Goal: Task Accomplishment & Management: Manage account settings

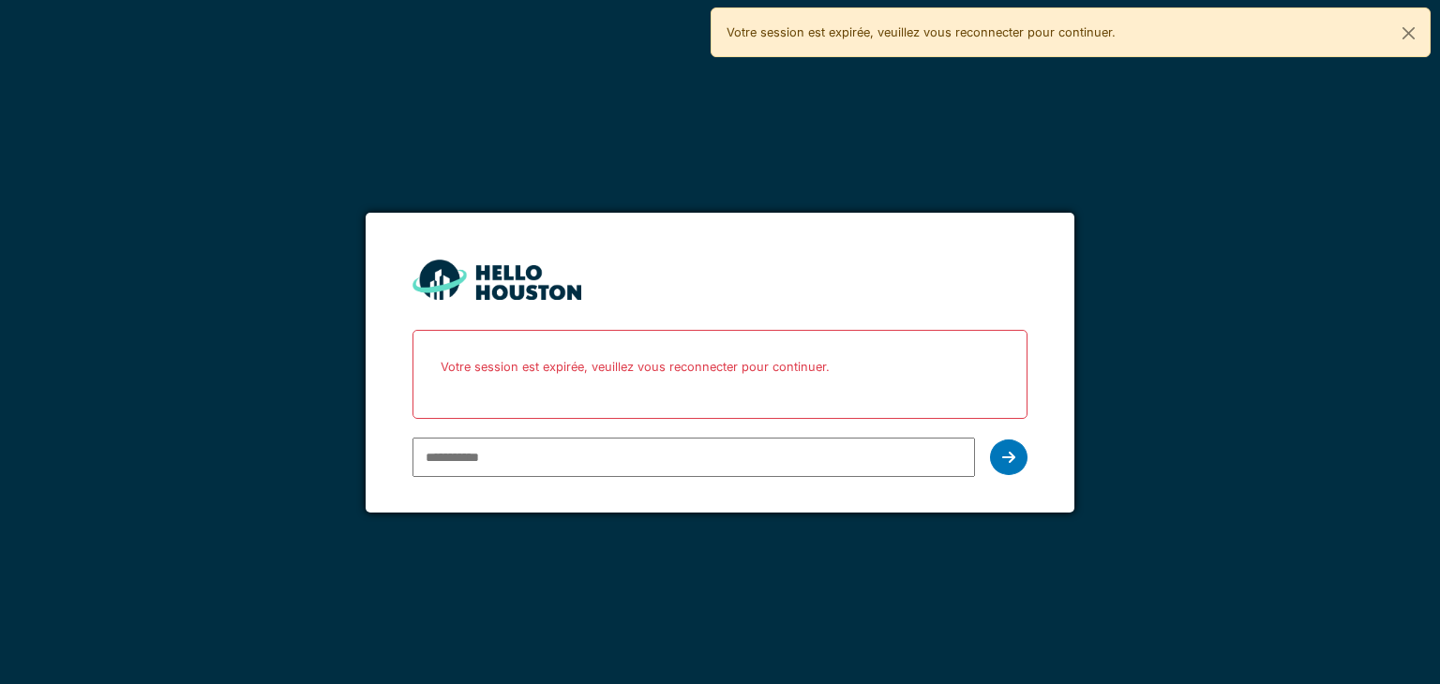
click at [652, 458] on input "email" at bounding box center [694, 457] width 562 height 39
type input "**********"
click at [1001, 450] on div at bounding box center [1009, 458] width 38 height 36
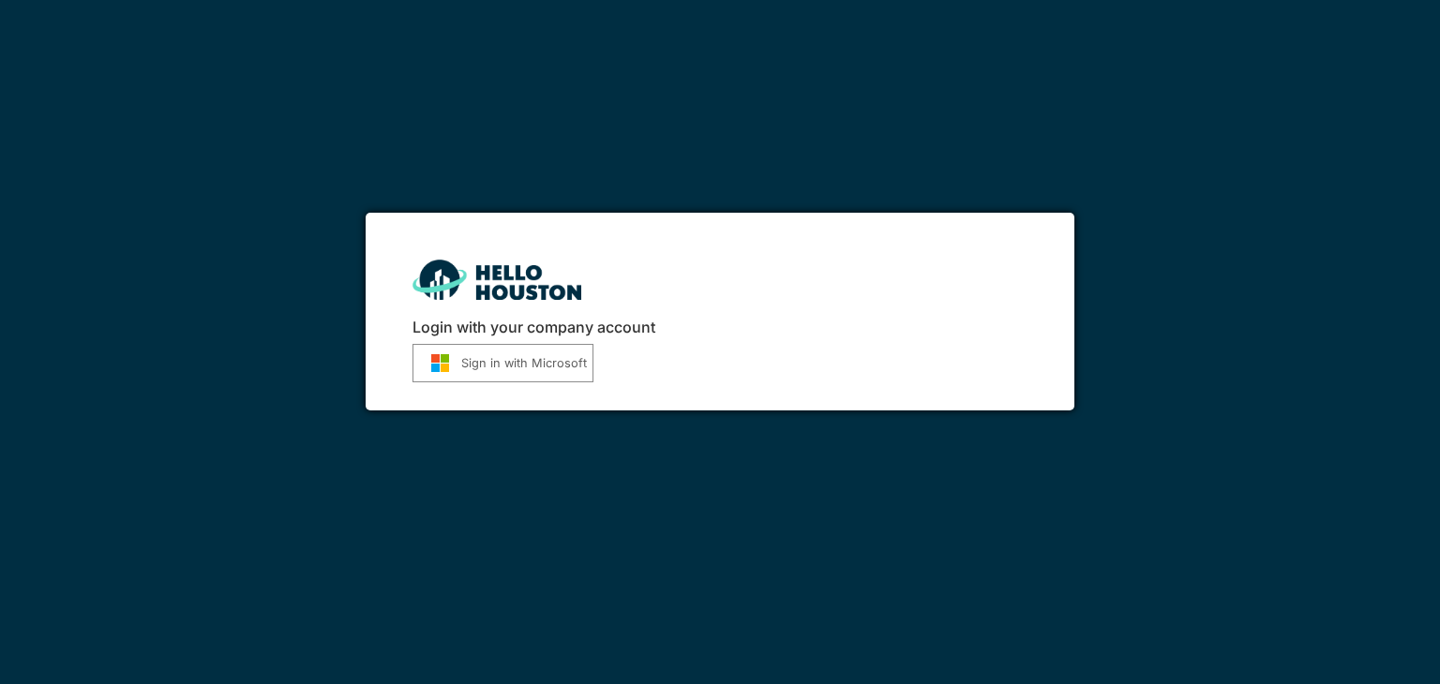
click at [529, 369] on button "Sign in with Microsoft" at bounding box center [503, 363] width 181 height 38
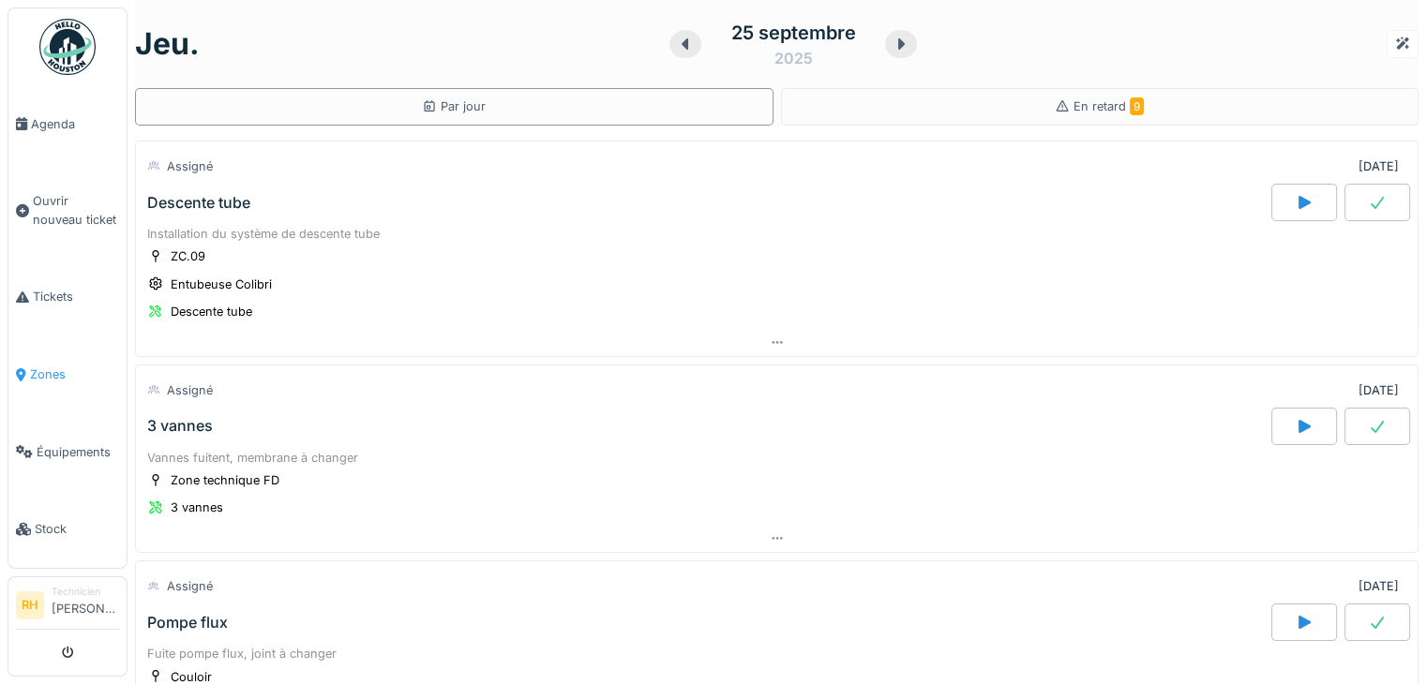
click at [45, 372] on span "Zones" at bounding box center [74, 375] width 89 height 18
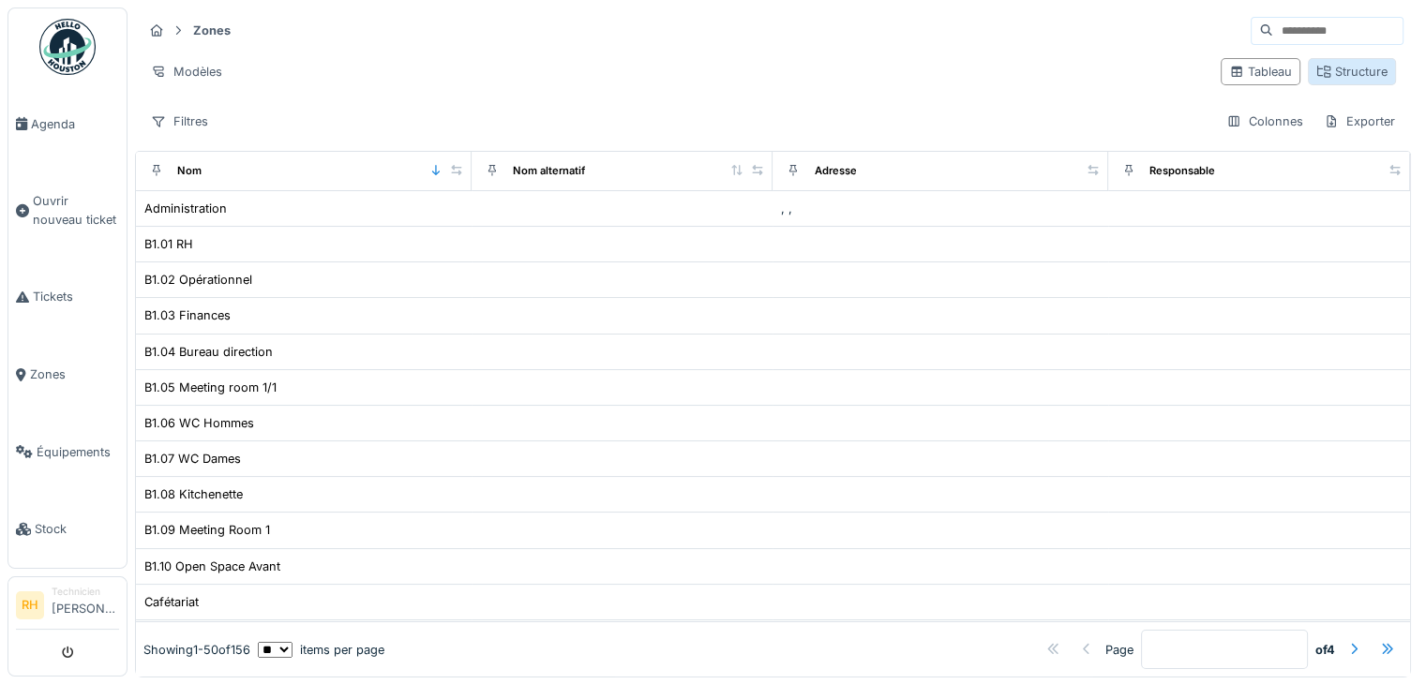
click at [1346, 80] on div "Structure" at bounding box center [1352, 71] width 88 height 27
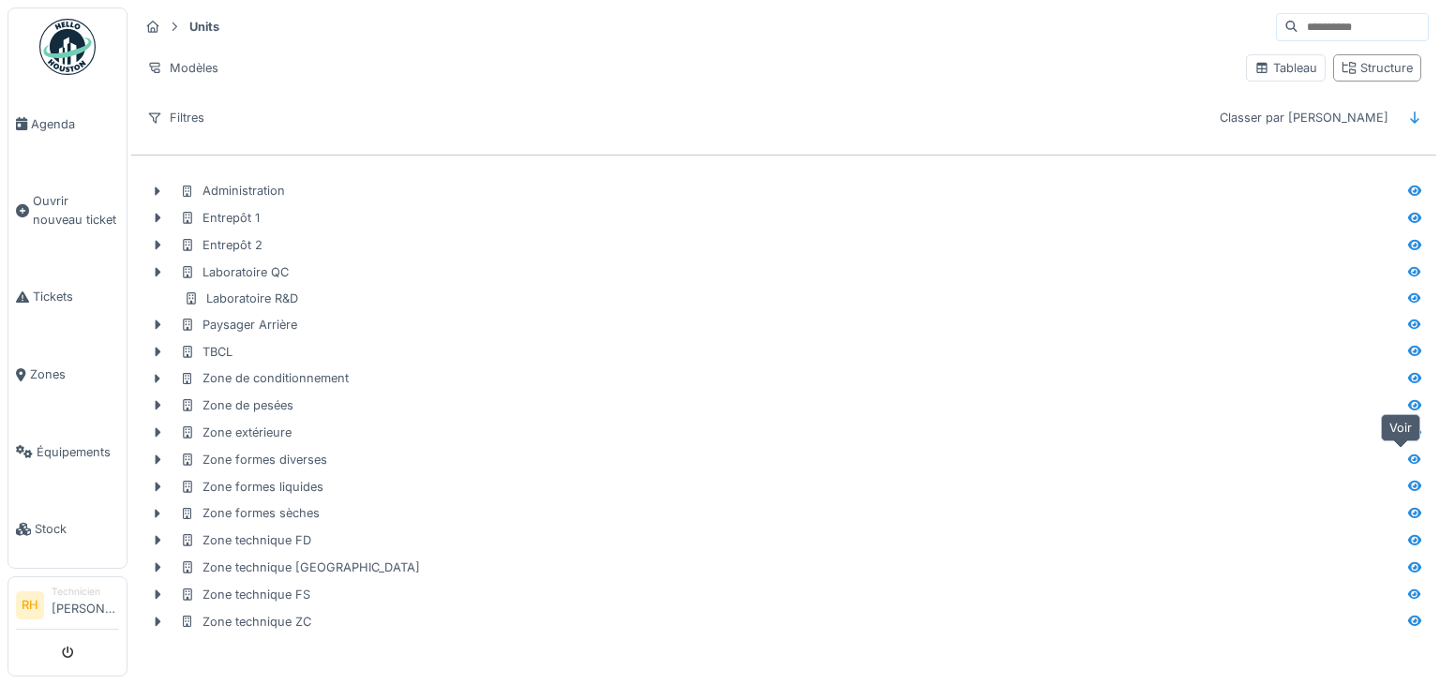
click at [1408, 455] on icon at bounding box center [1414, 459] width 13 height 10
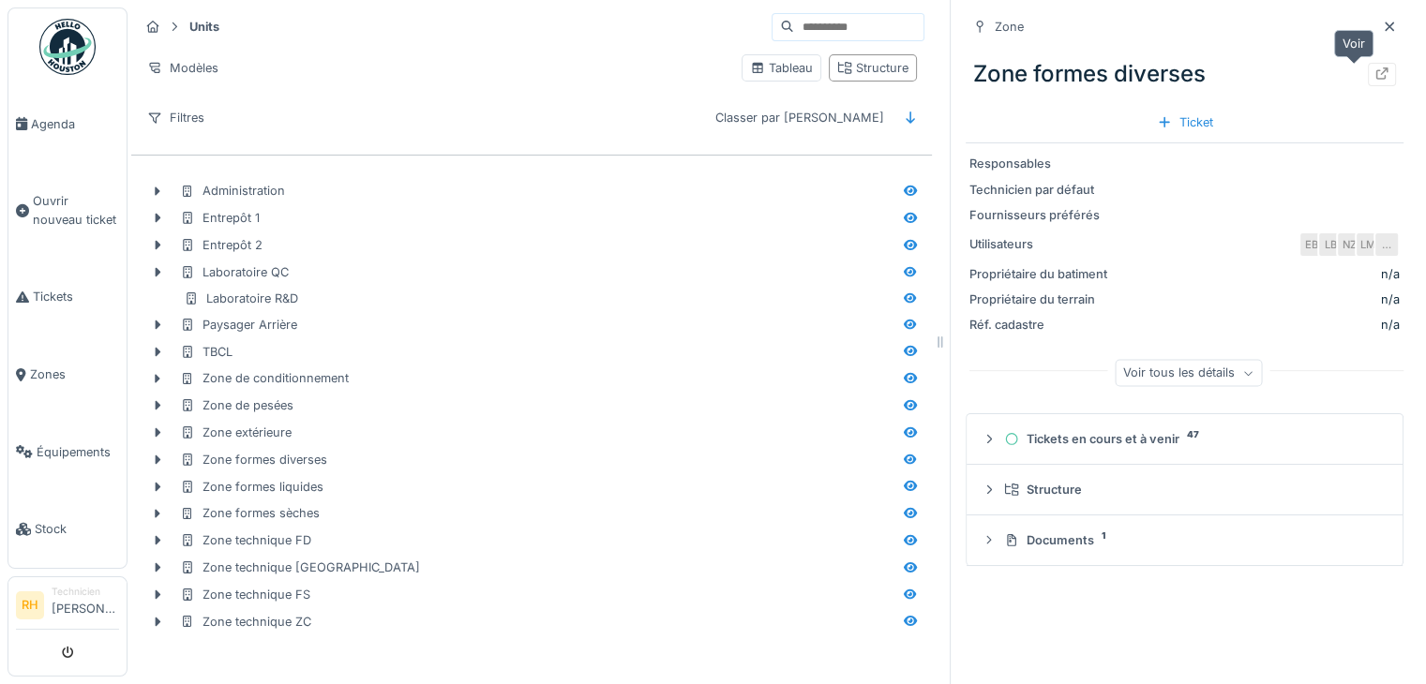
click at [1375, 66] on div at bounding box center [1382, 75] width 15 height 18
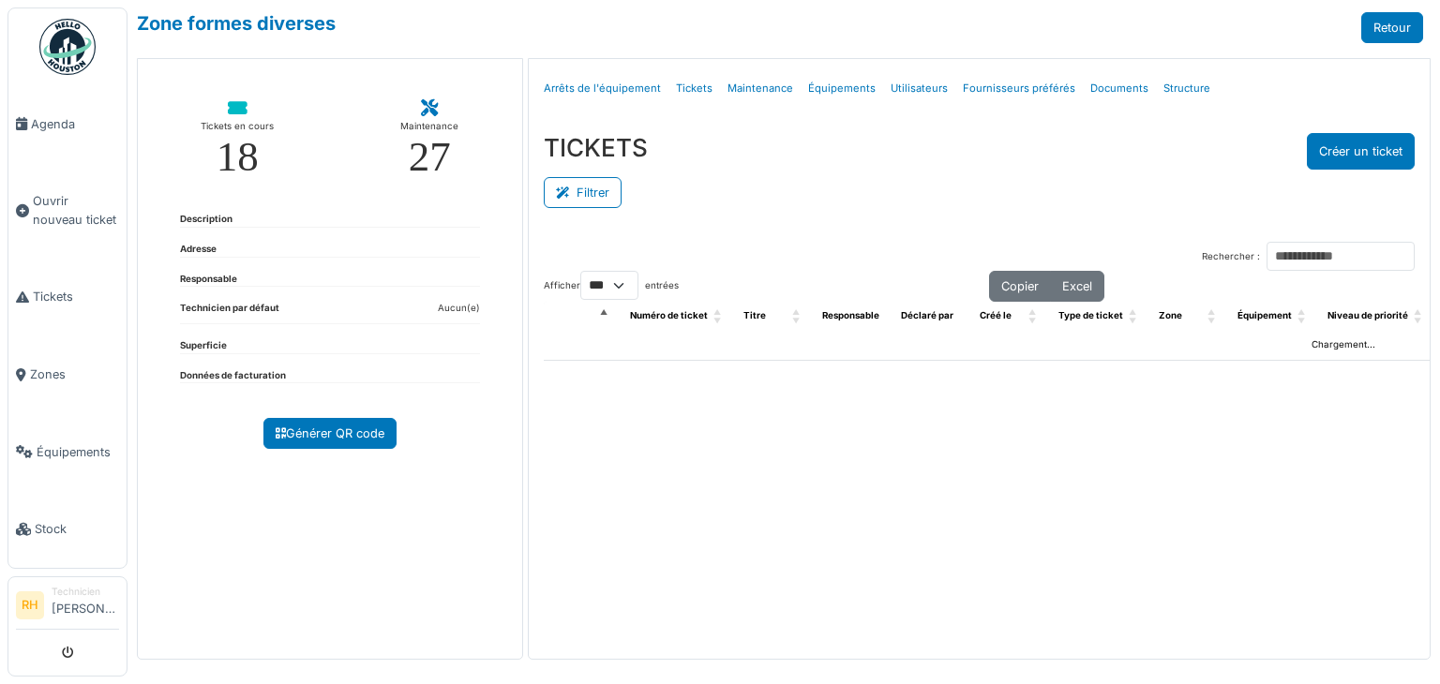
select select "***"
click at [613, 200] on button "Filtrer" at bounding box center [583, 192] width 78 height 31
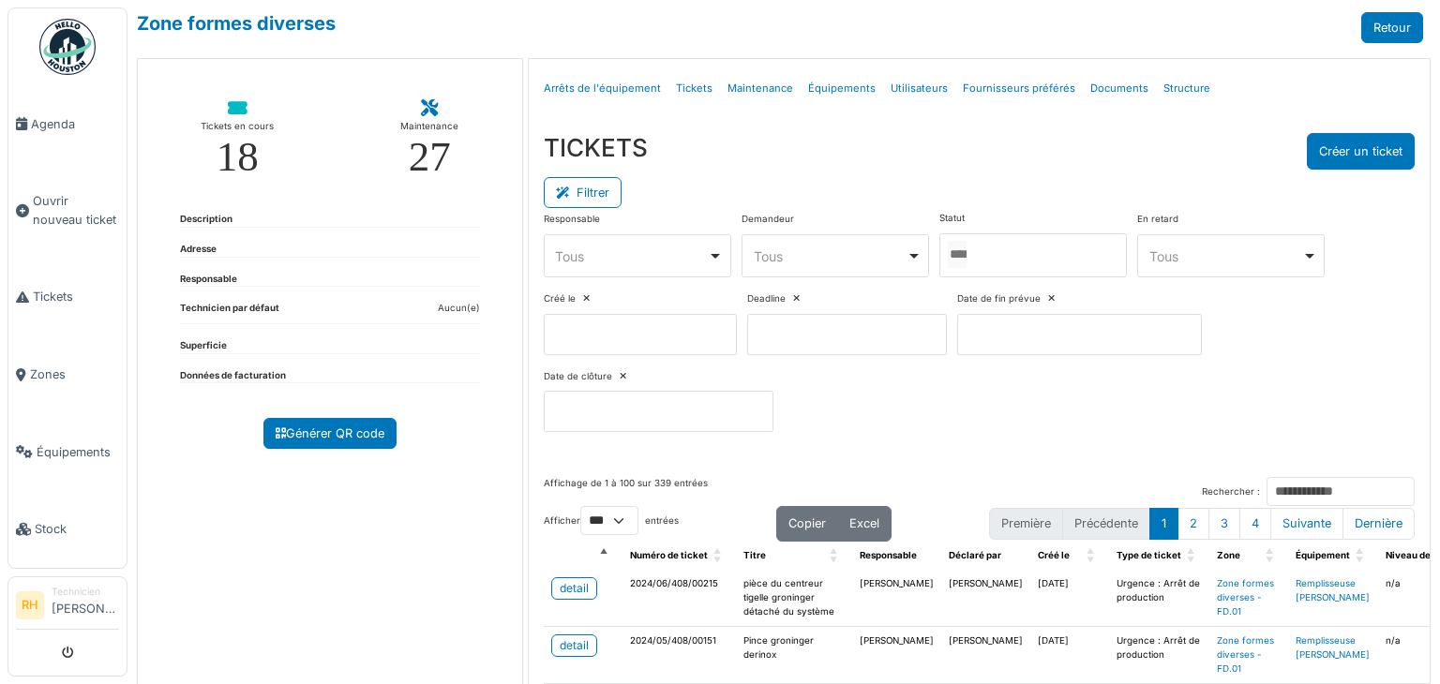
click at [967, 251] on input "Tous" at bounding box center [957, 254] width 19 height 27
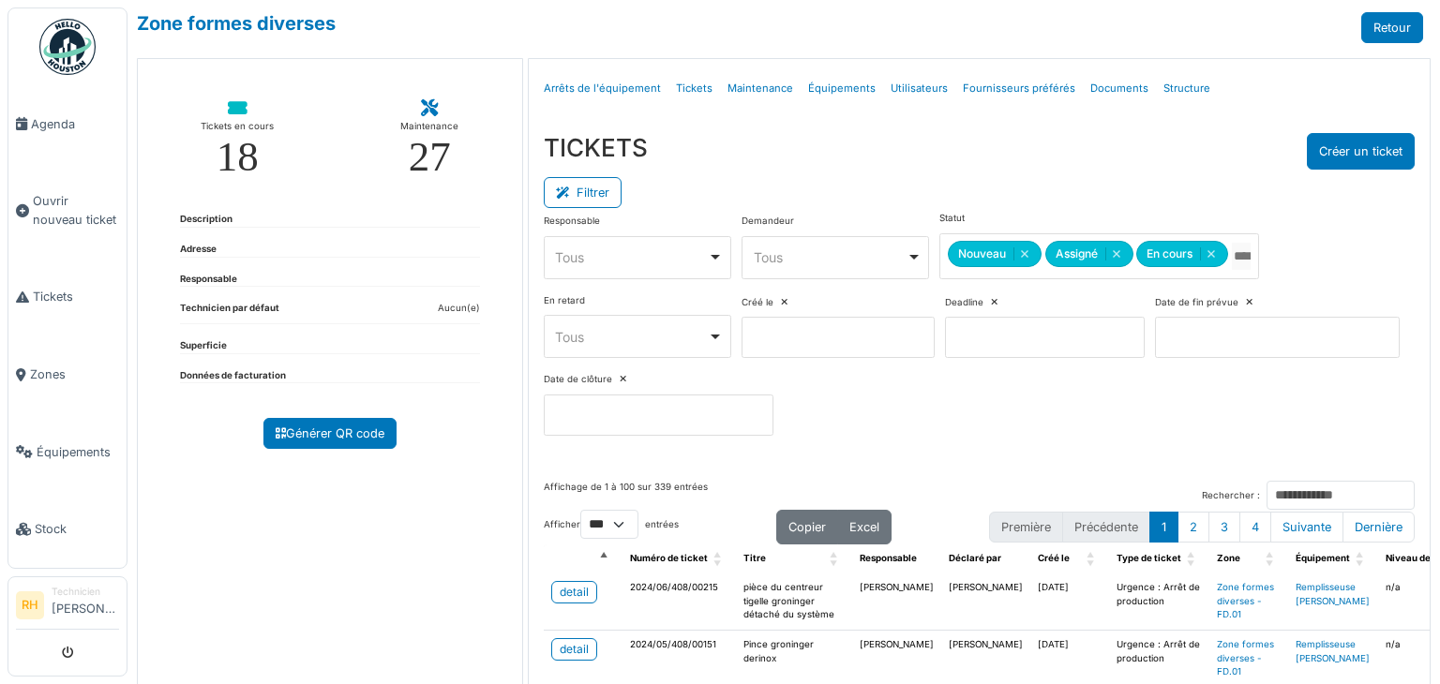
drag, startPoint x: 994, startPoint y: 179, endPoint x: 930, endPoint y: 196, distance: 66.0
click at [992, 179] on div "Filtrer" at bounding box center [979, 191] width 871 height 42
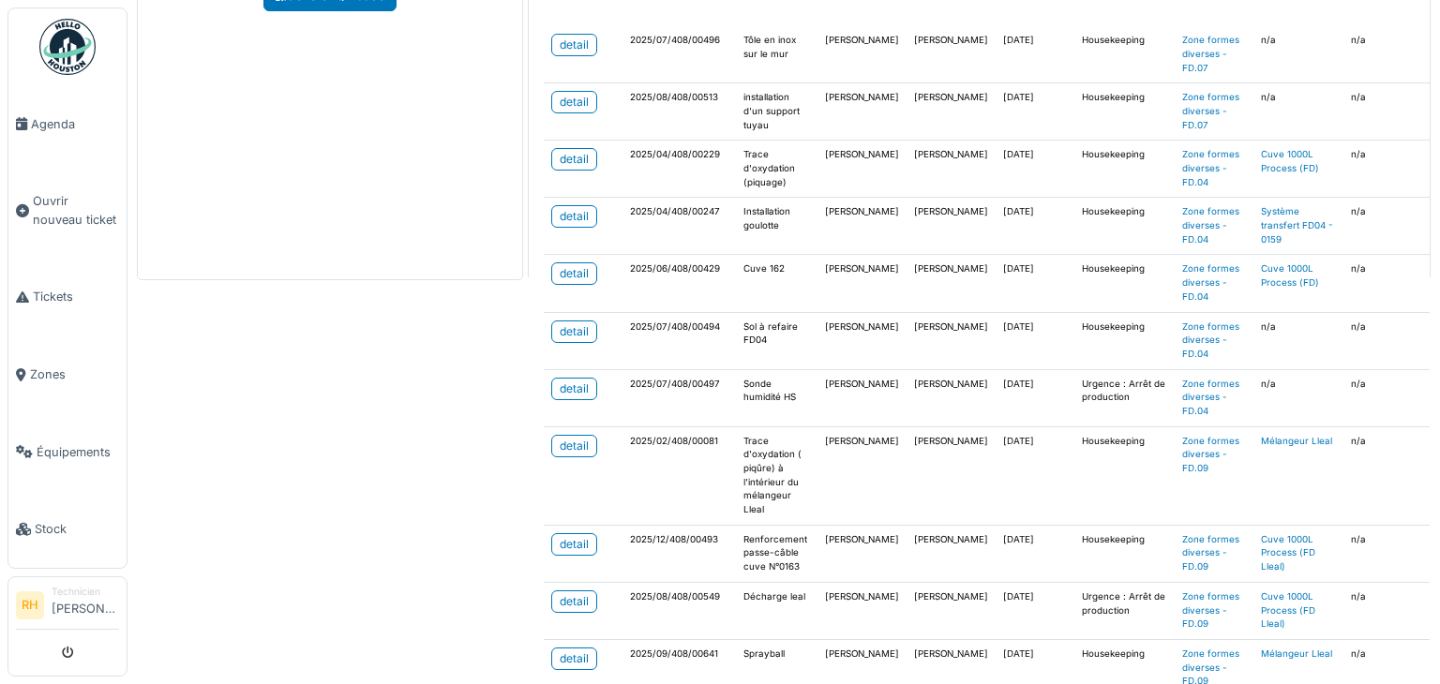
scroll to position [375, 0]
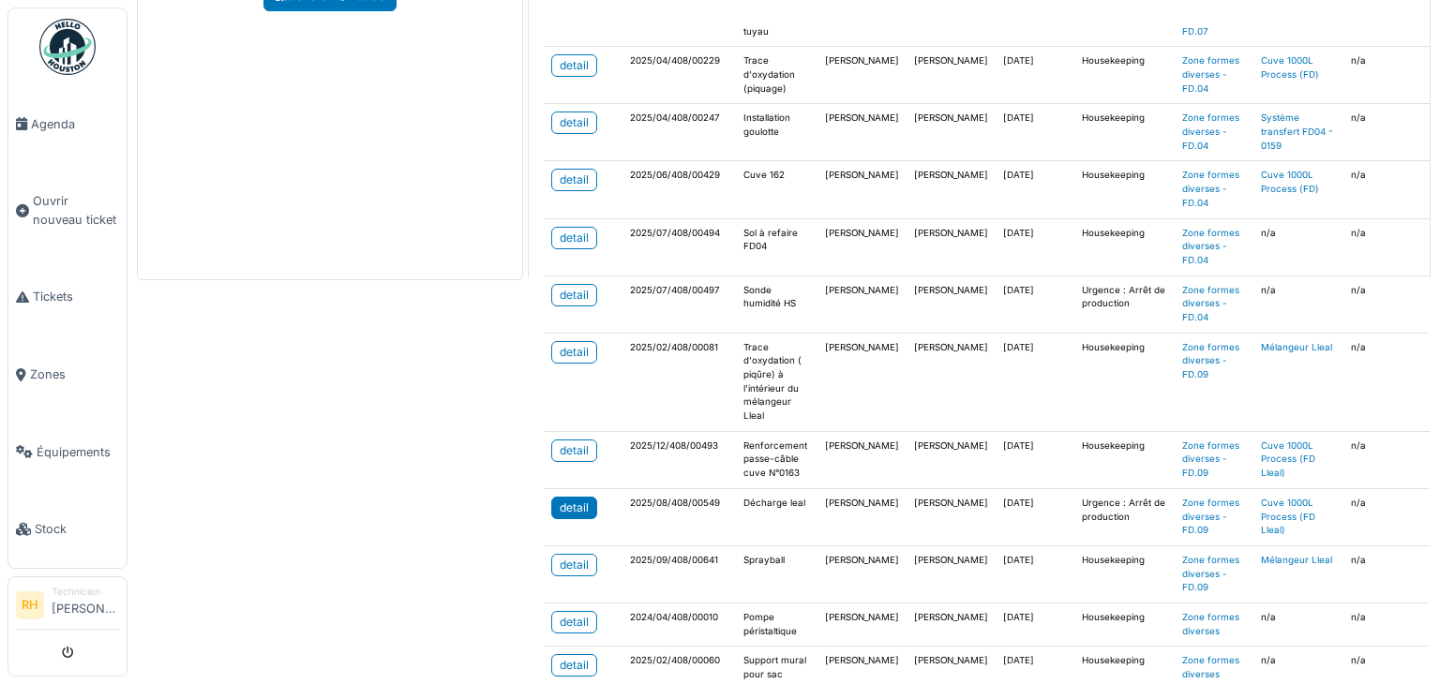
click at [576, 501] on div "detail" at bounding box center [574, 508] width 29 height 17
click at [580, 557] on div "detail" at bounding box center [574, 565] width 29 height 17
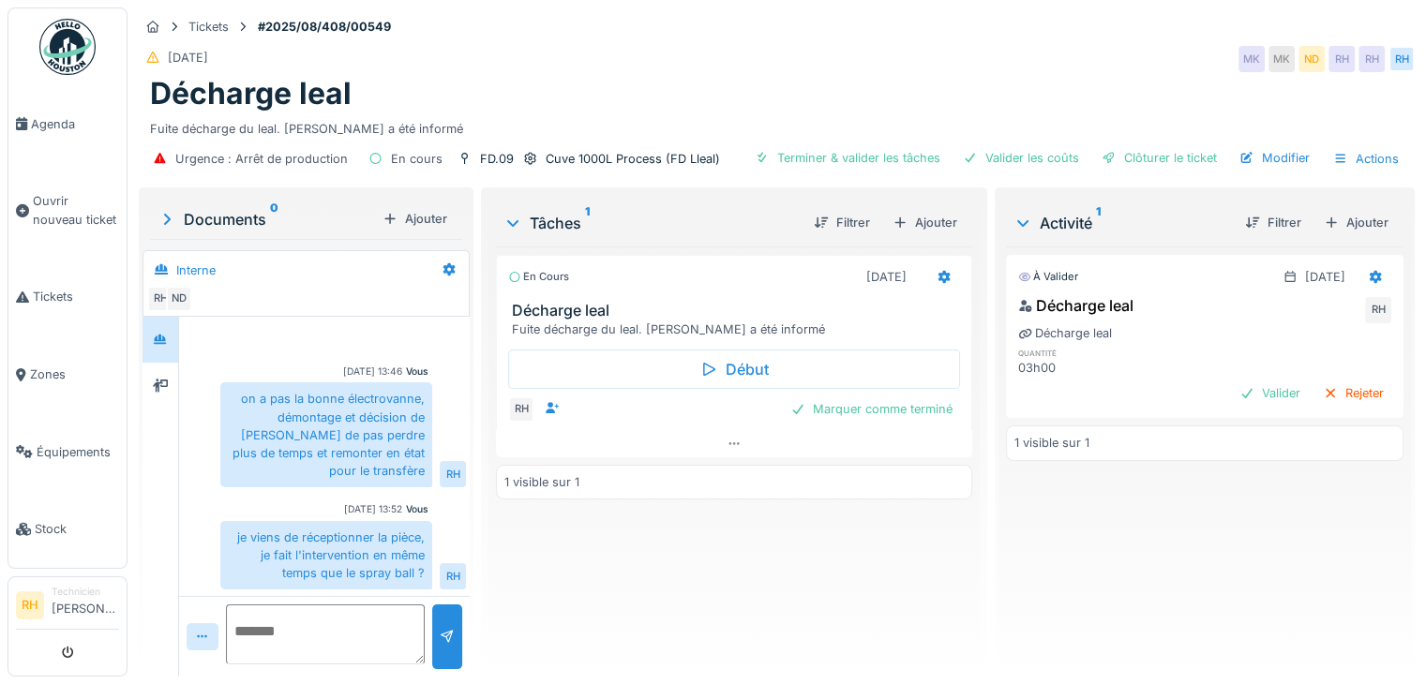
scroll to position [14, 0]
click at [937, 271] on icon at bounding box center [944, 277] width 15 height 12
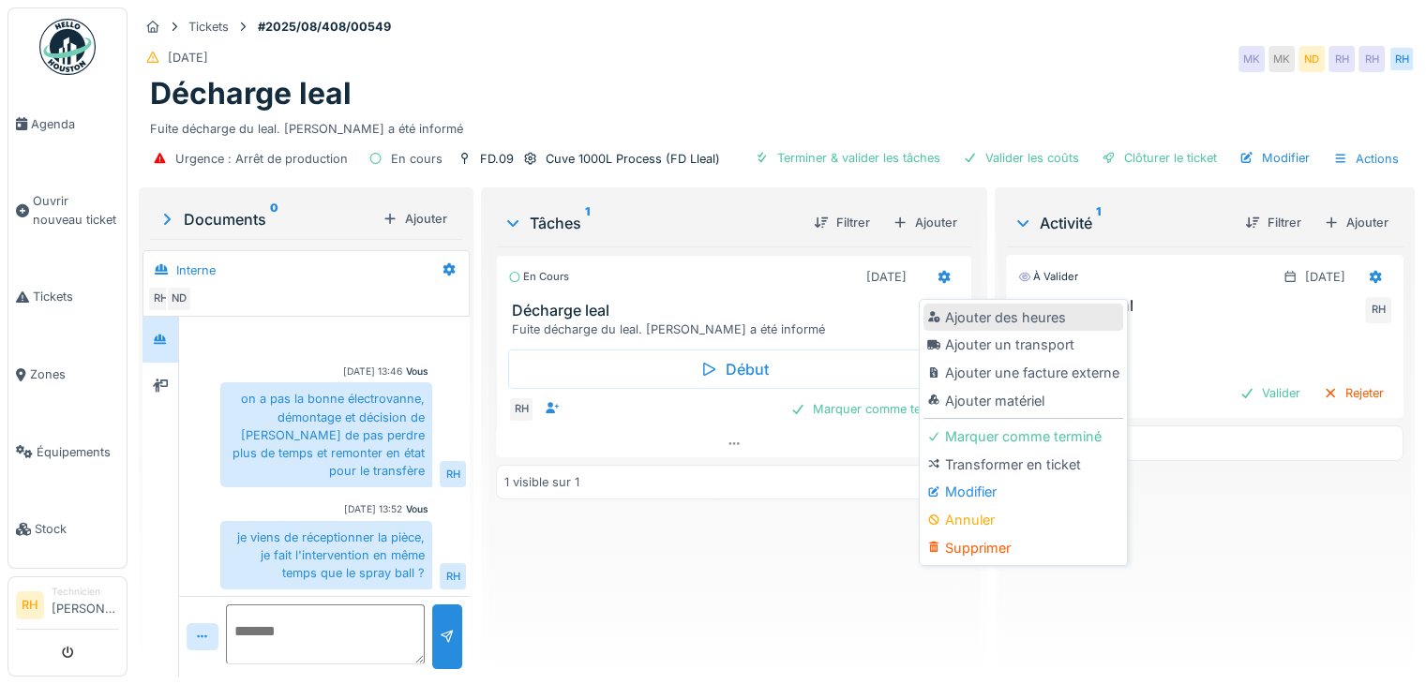
click at [985, 304] on div "Ajouter des heures" at bounding box center [1024, 318] width 200 height 28
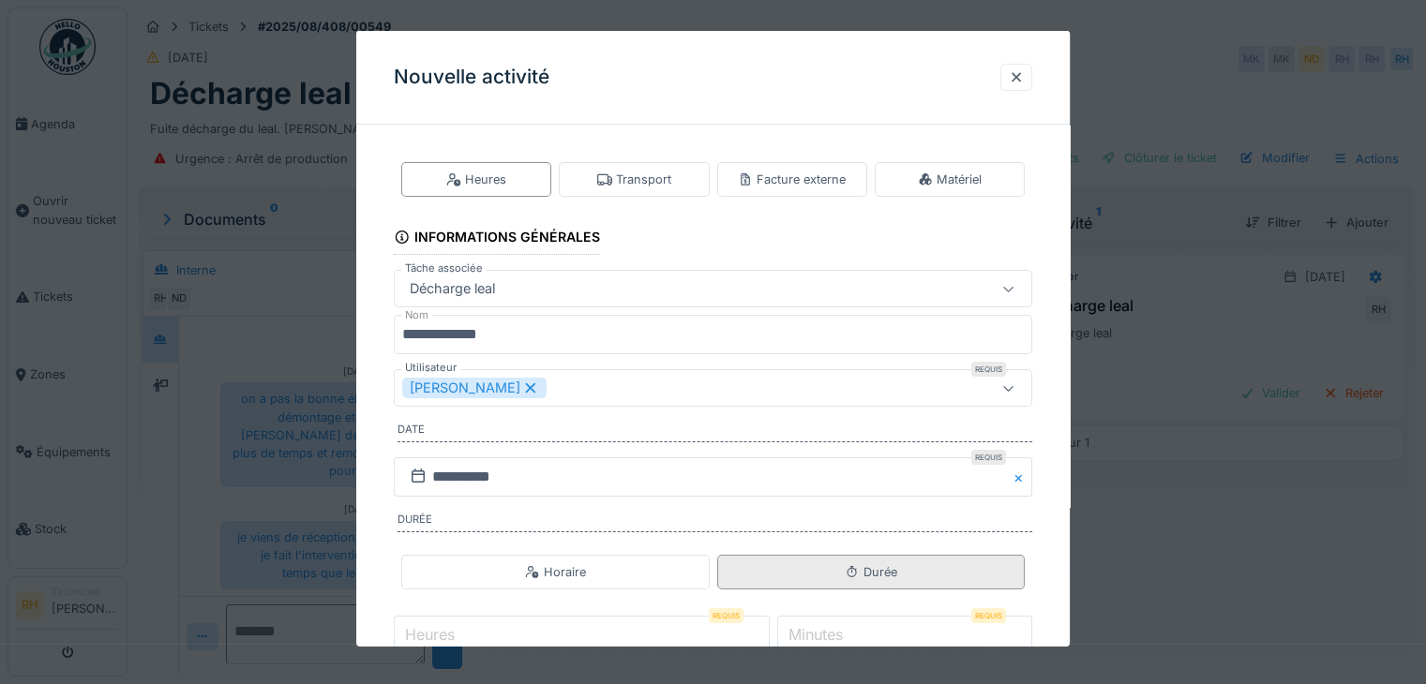
scroll to position [116, 0]
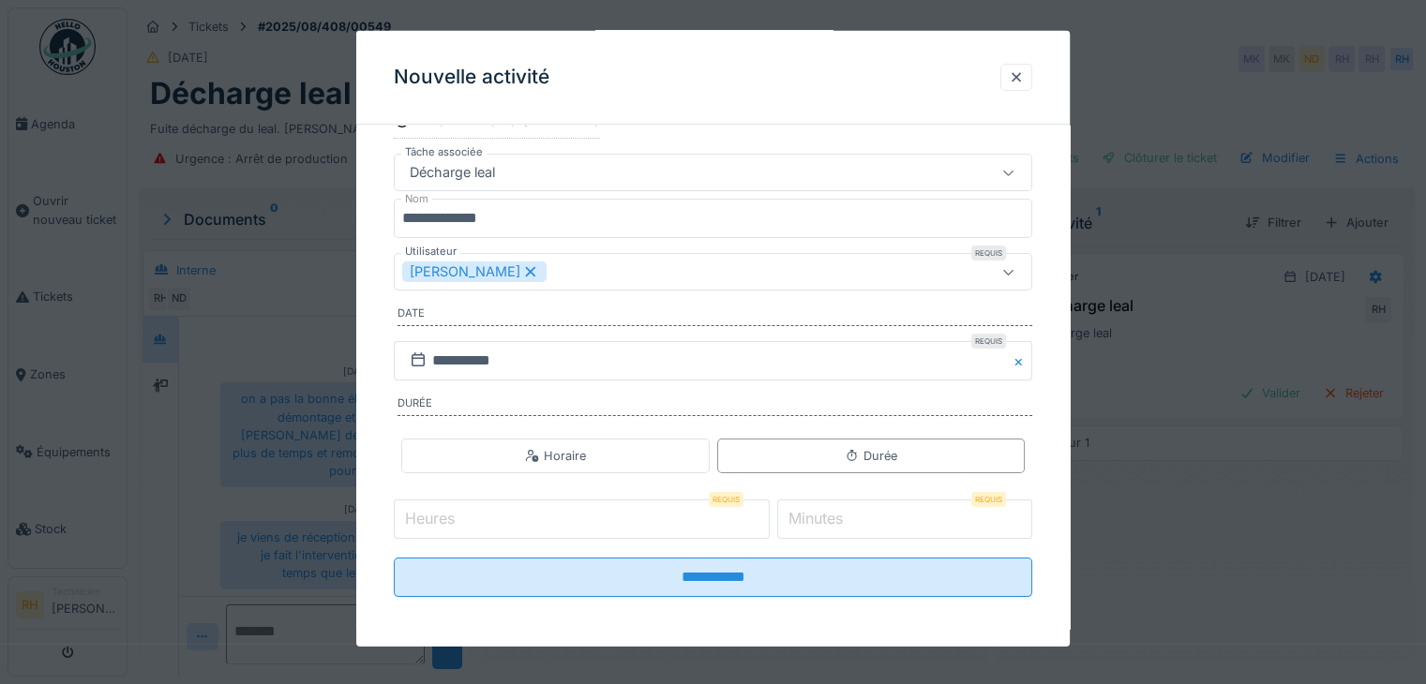
click at [737, 510] on input "Heures" at bounding box center [582, 519] width 376 height 39
type input "*"
click at [847, 357] on input "**********" at bounding box center [713, 360] width 639 height 39
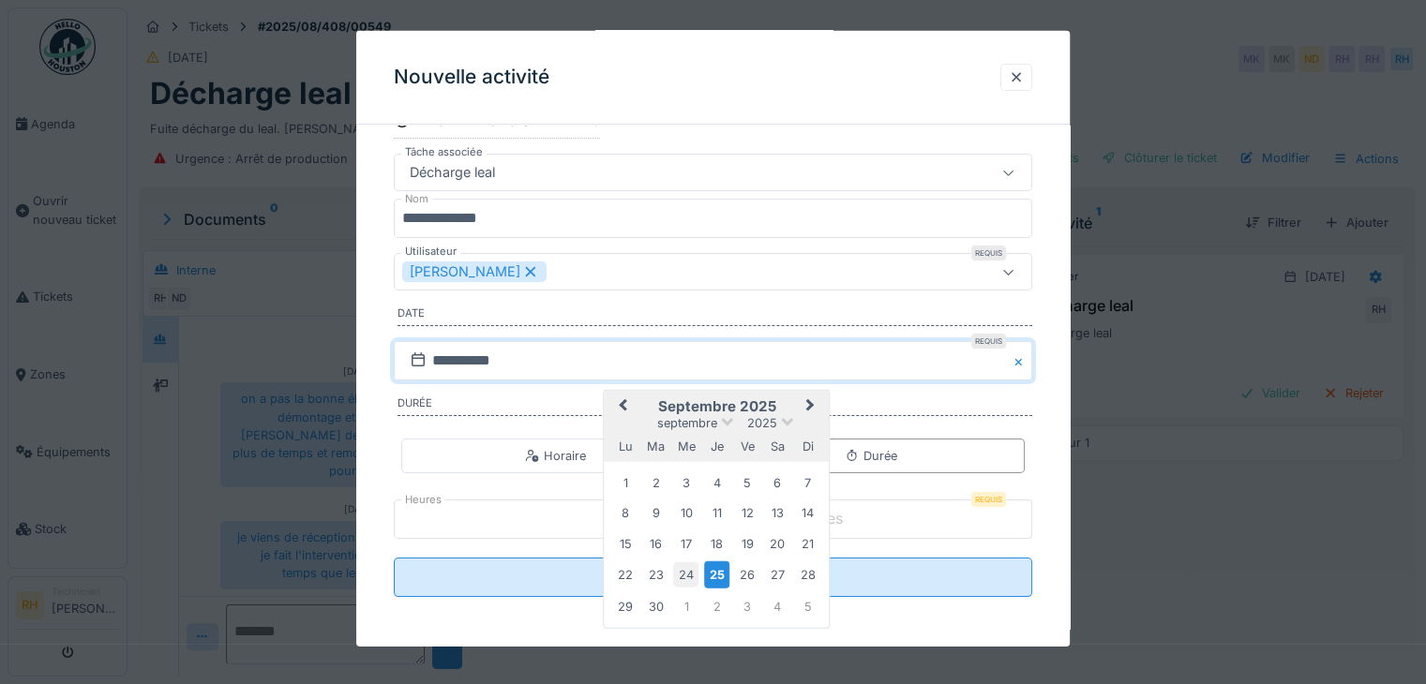
click at [686, 572] on div "24" at bounding box center [685, 575] width 25 height 25
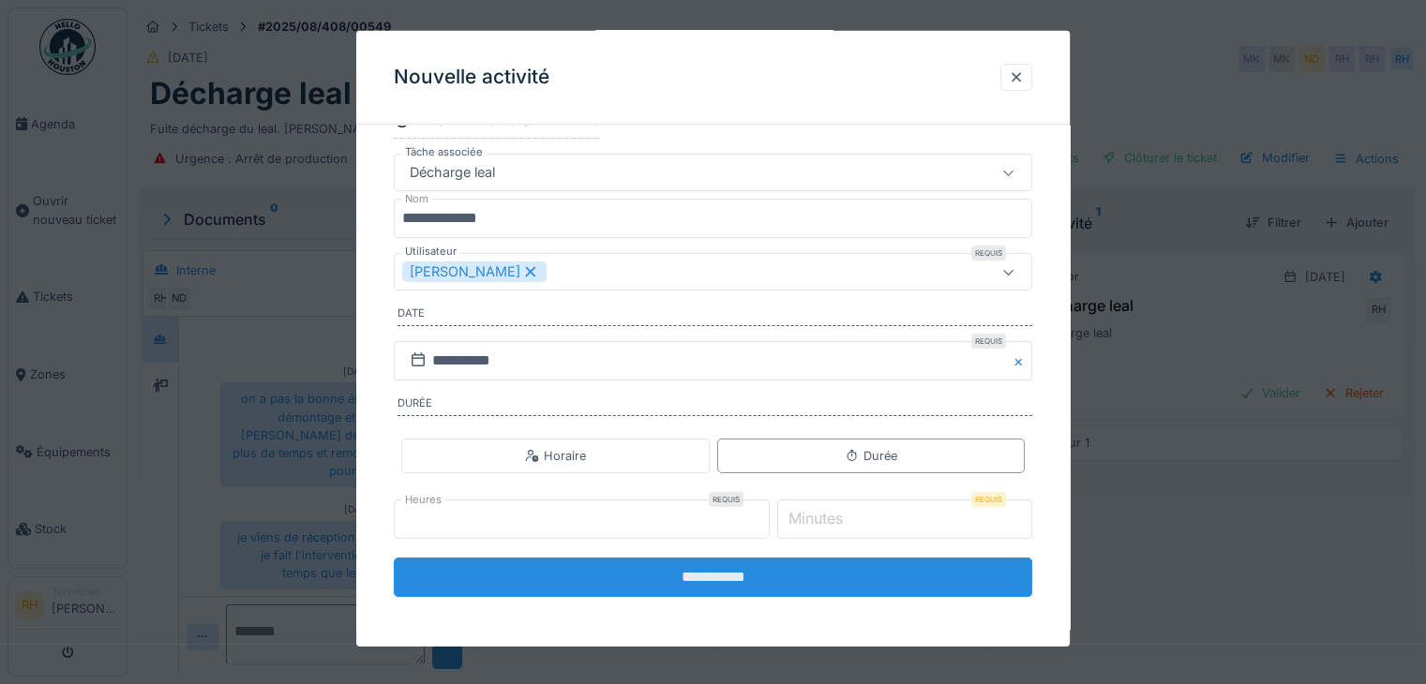
click at [679, 566] on input "**********" at bounding box center [713, 577] width 639 height 39
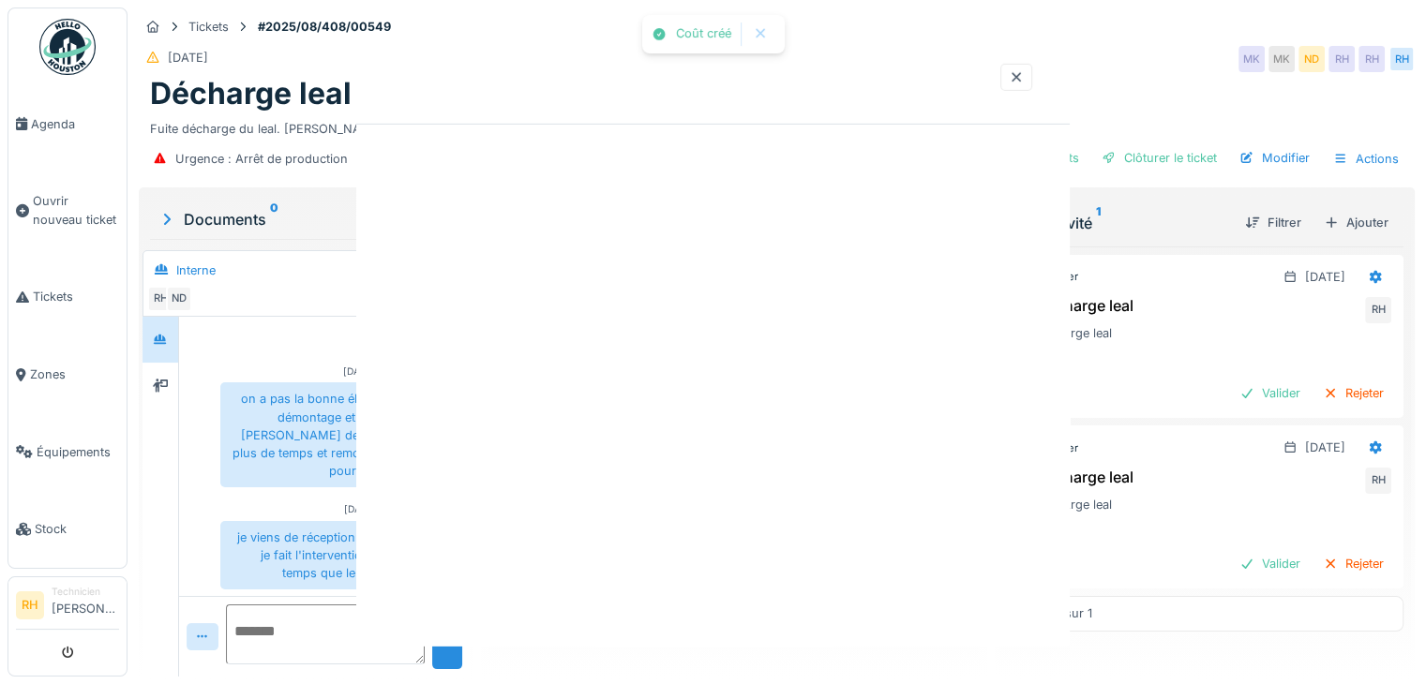
scroll to position [0, 0]
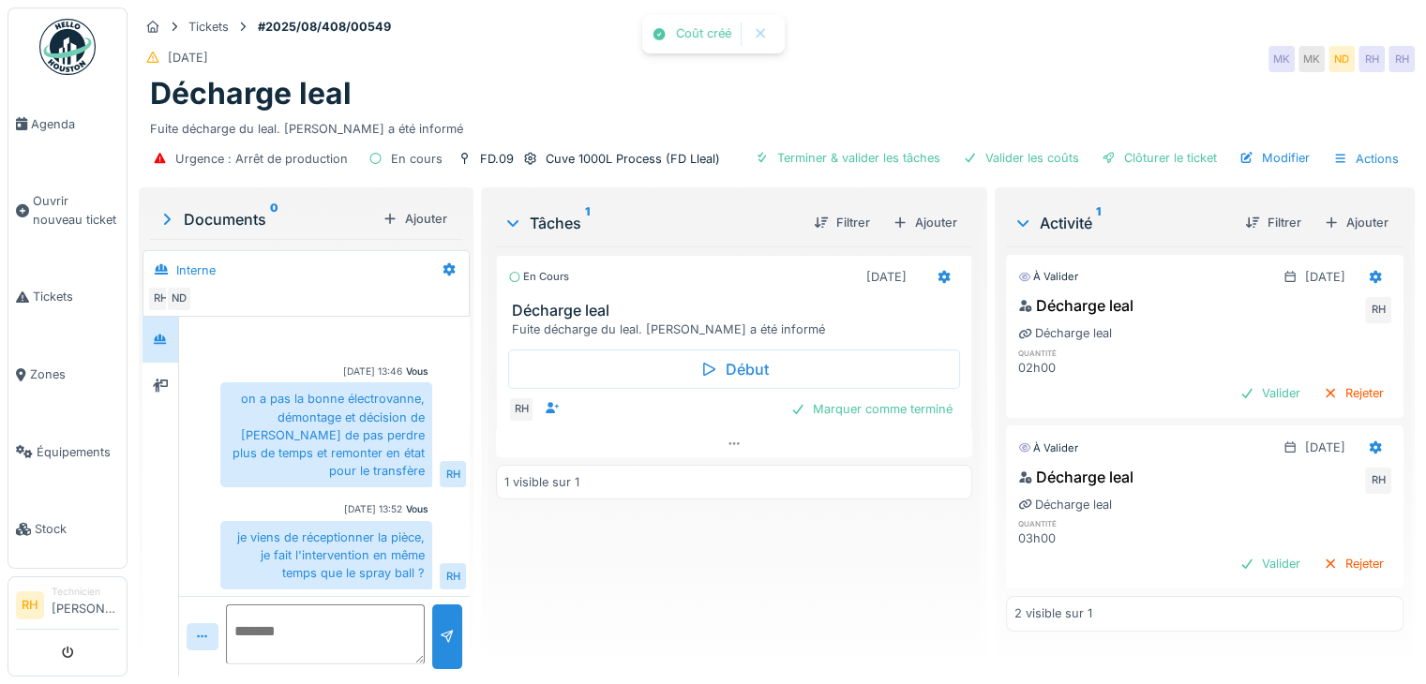
click at [786, 573] on div "En cours 13/08/2025 Décharge leal Fuite décharge du leal. Renaud a été informé …" at bounding box center [734, 454] width 476 height 415
click at [884, 397] on div "Marquer comme terminé" at bounding box center [871, 409] width 177 height 25
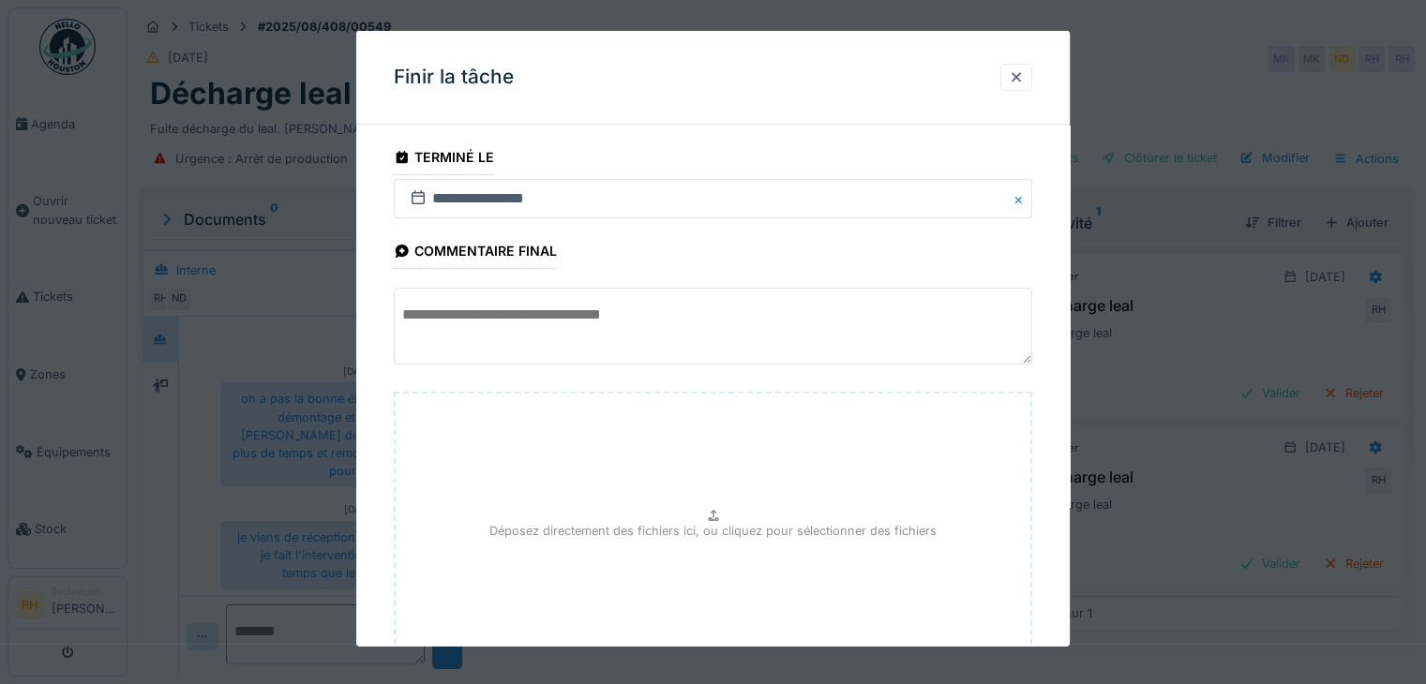
click at [664, 327] on textarea at bounding box center [713, 326] width 639 height 77
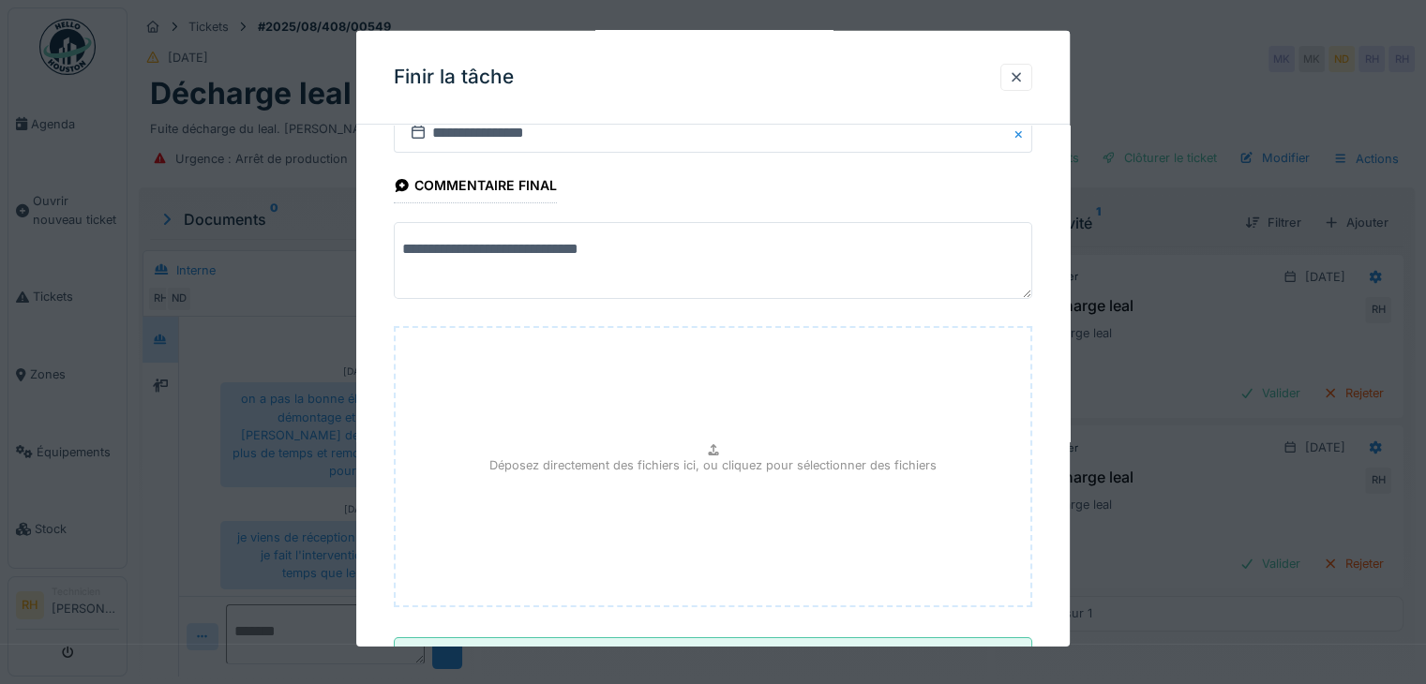
scroll to position [146, 0]
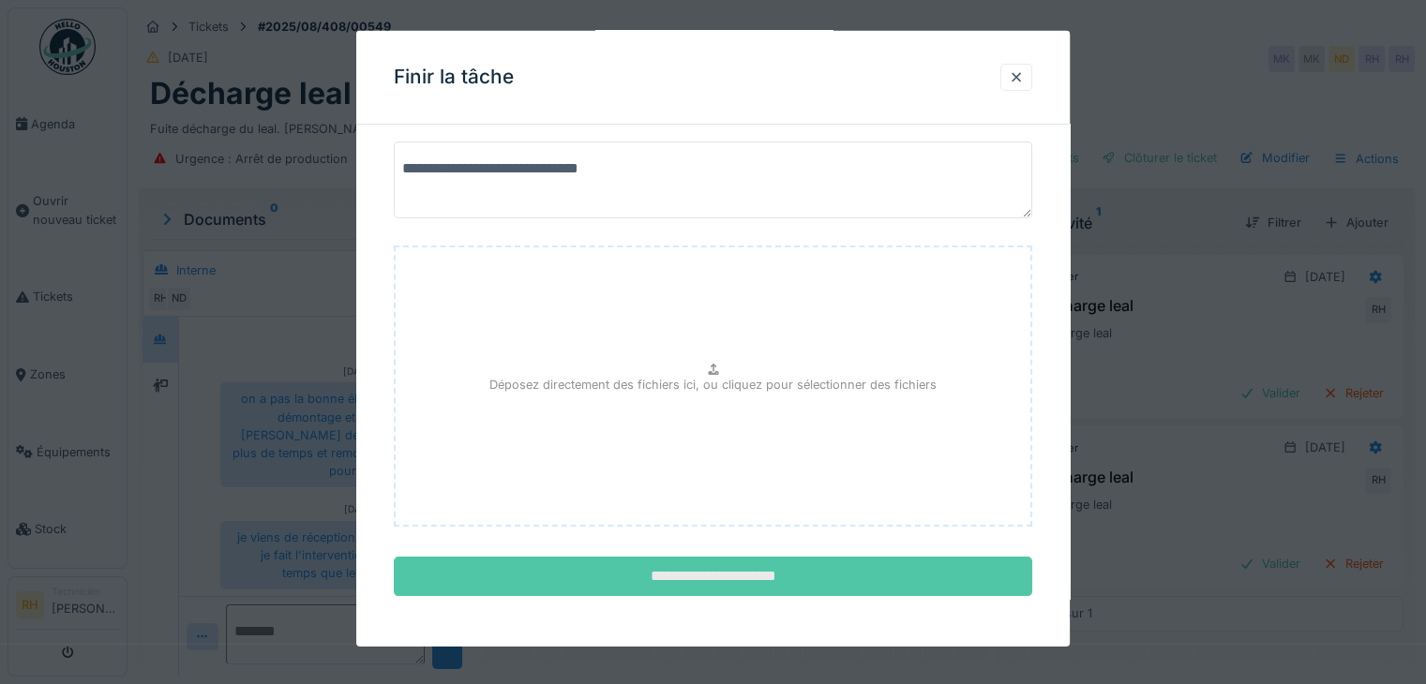
type textarea "**********"
click at [735, 574] on input "**********" at bounding box center [713, 576] width 639 height 39
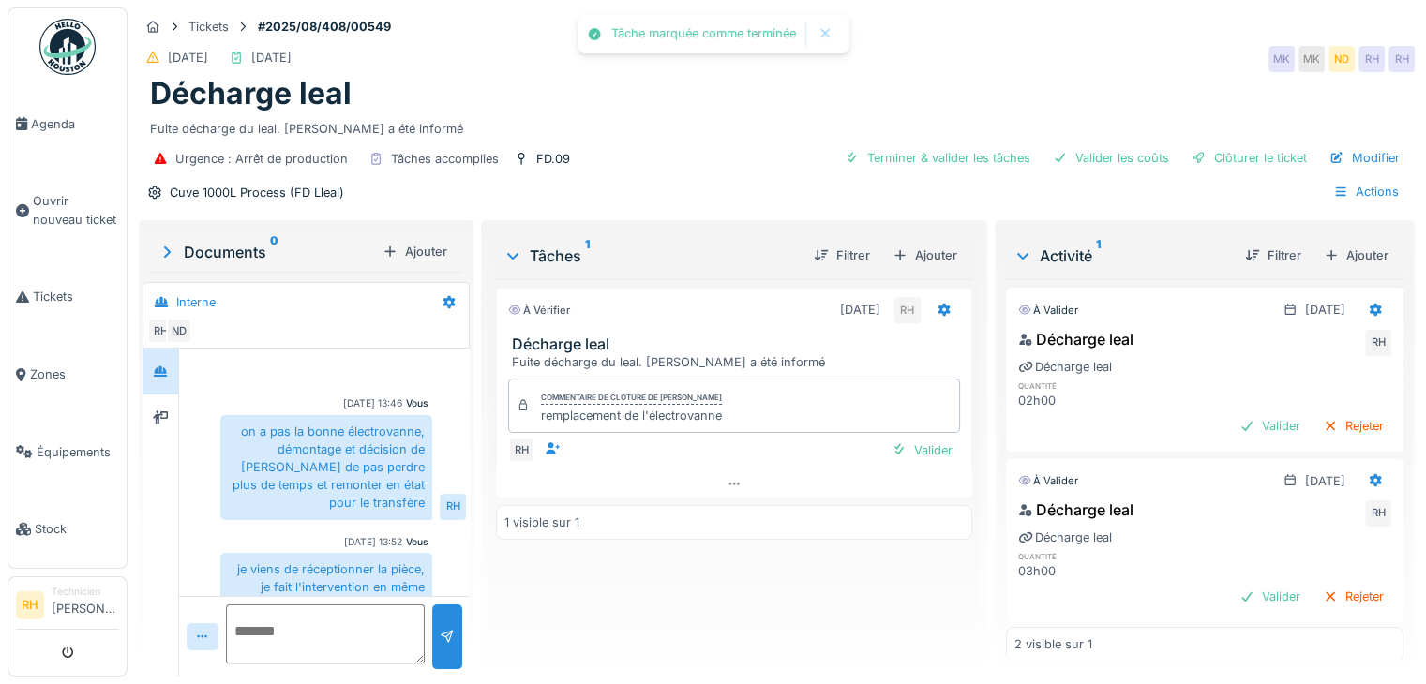
scroll to position [58, 0]
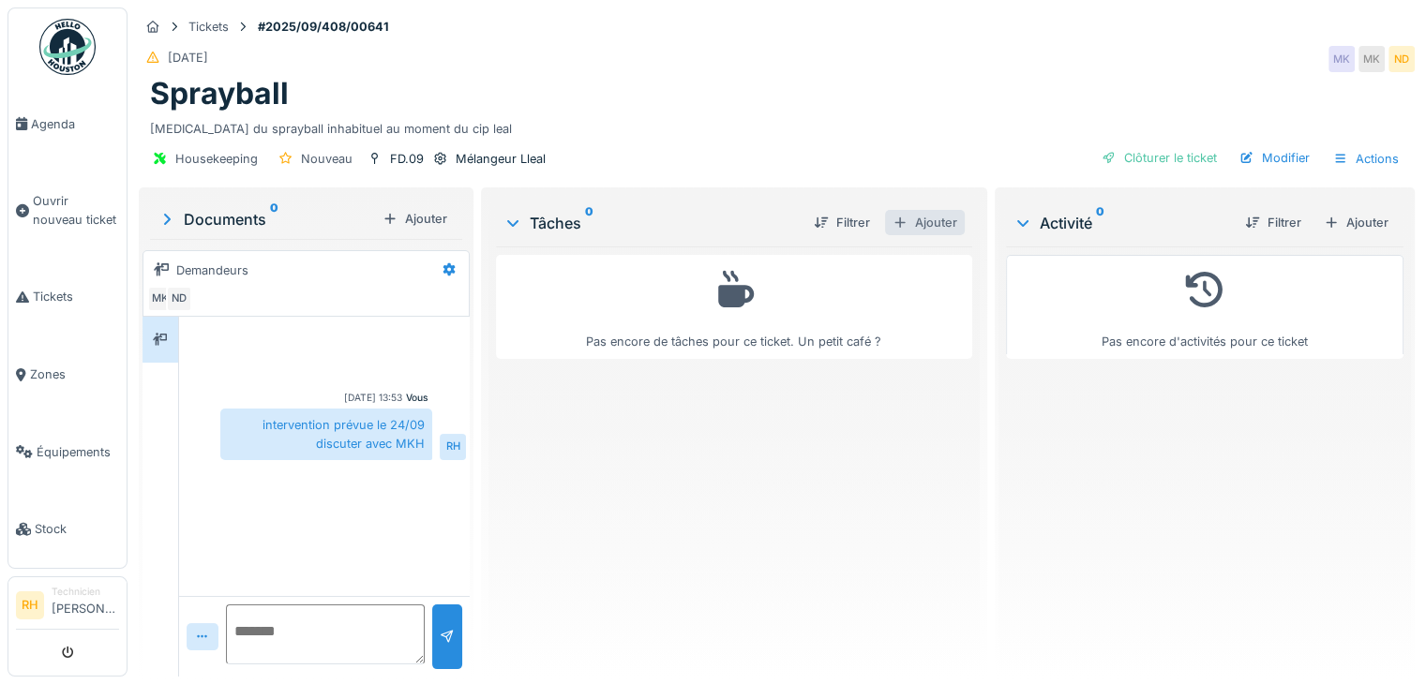
click at [924, 218] on div "Ajouter" at bounding box center [925, 222] width 80 height 25
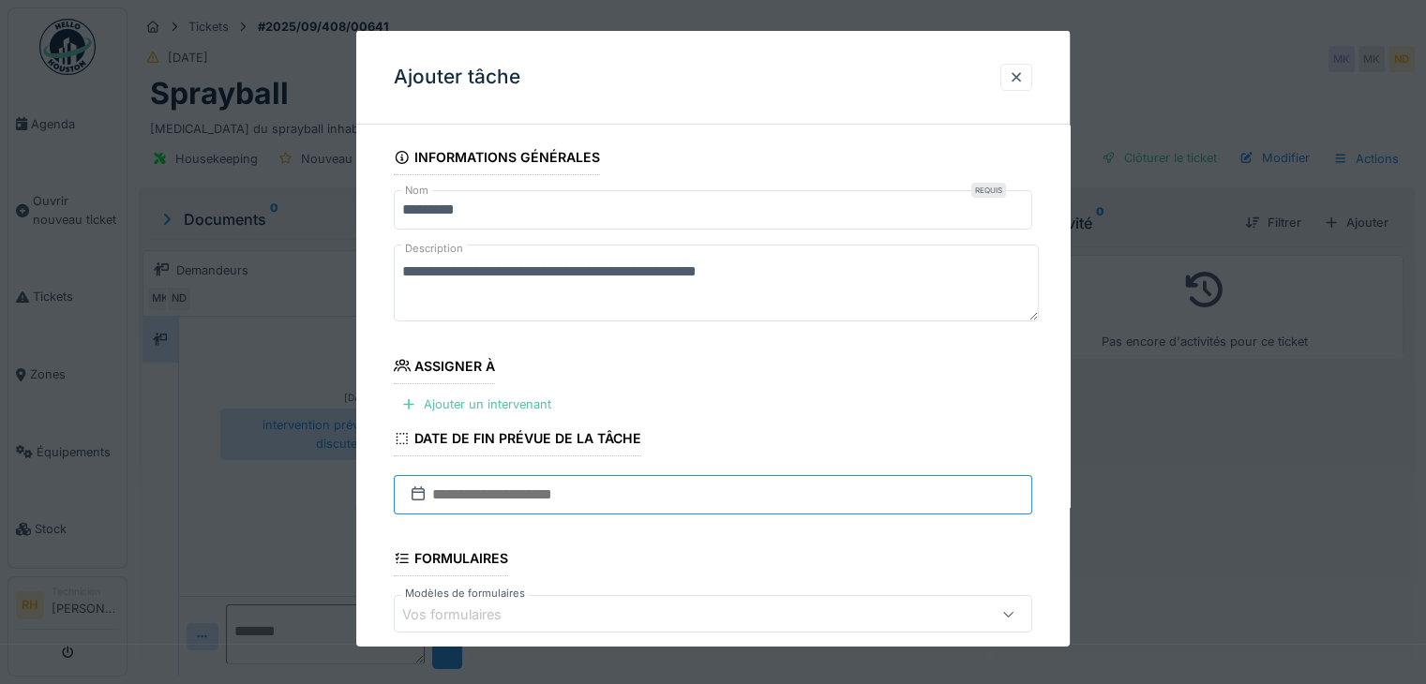
click at [570, 505] on input "text" at bounding box center [713, 494] width 639 height 39
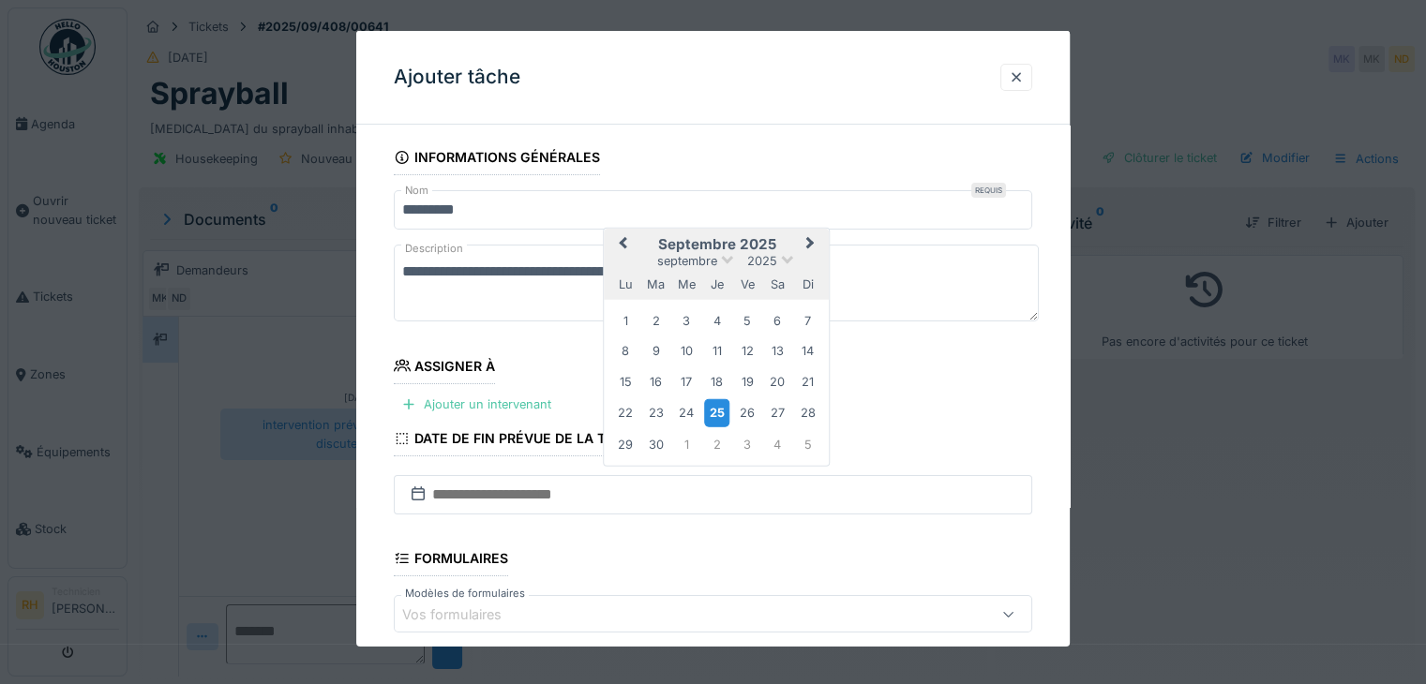
click at [714, 409] on div "25" at bounding box center [716, 412] width 25 height 27
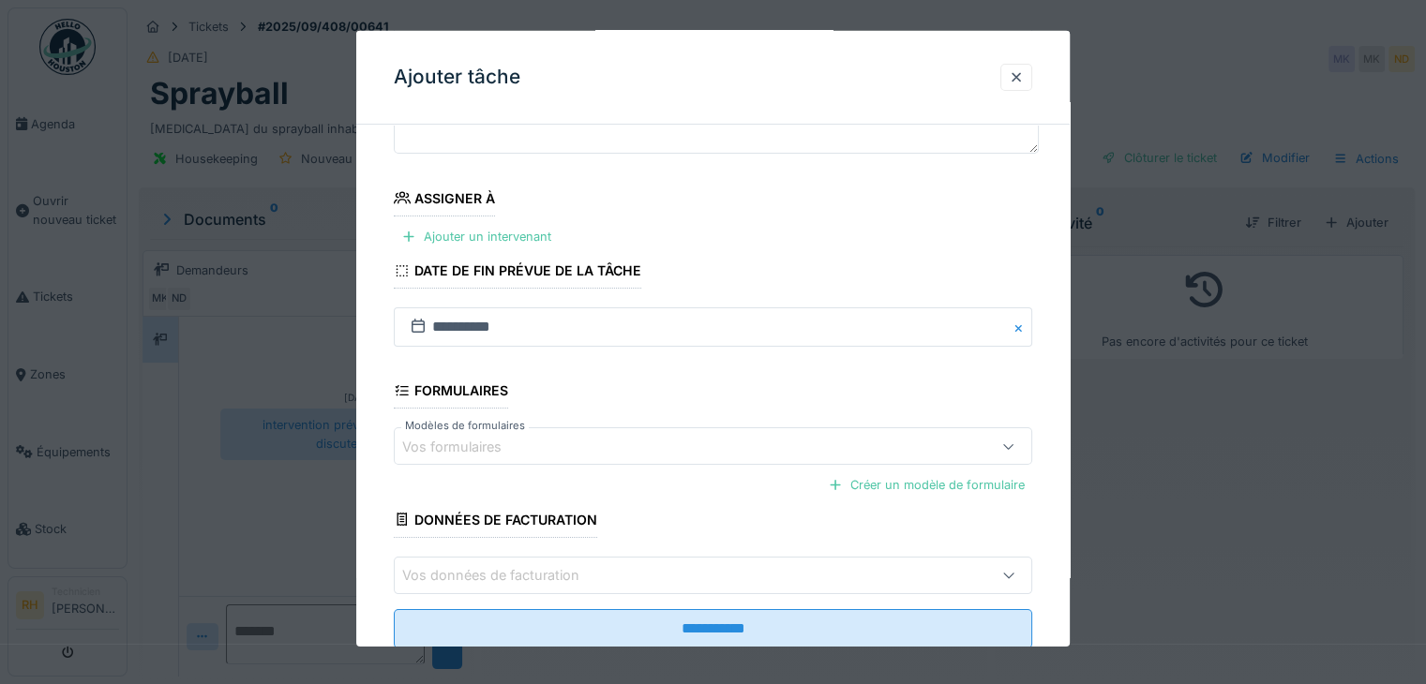
scroll to position [219, 0]
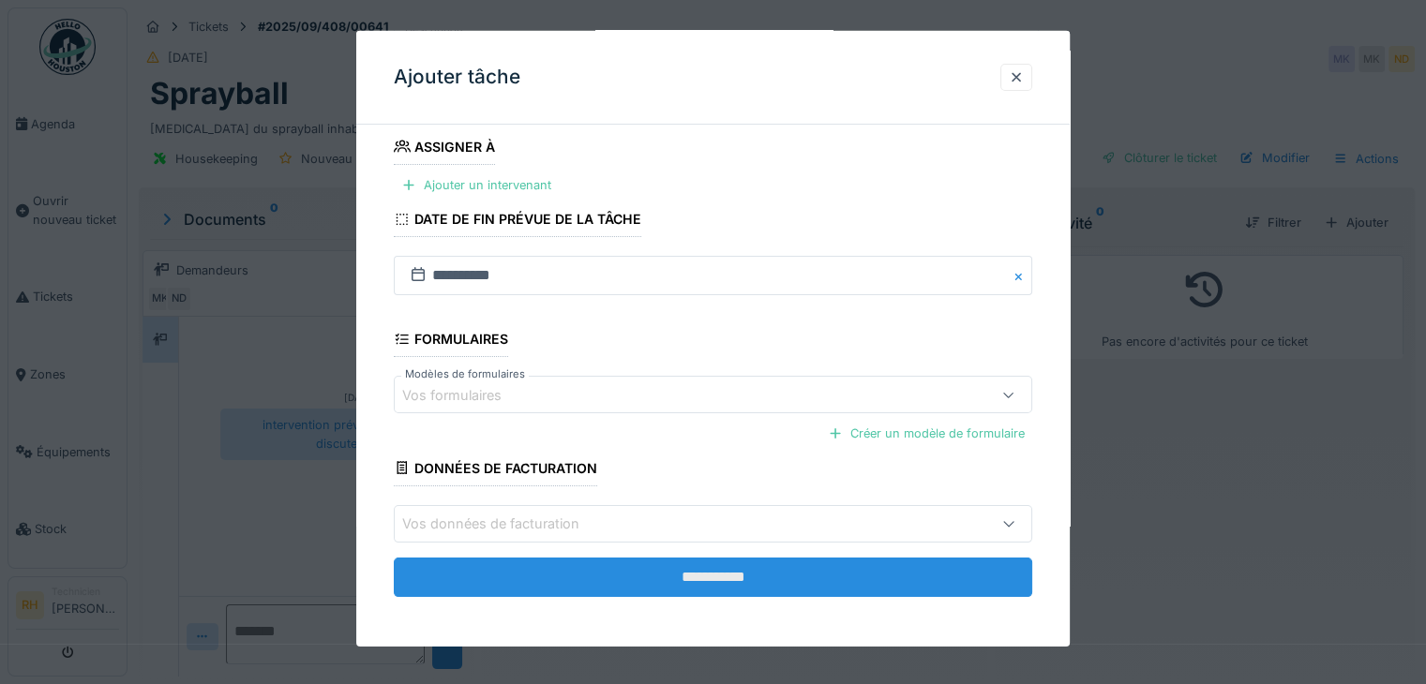
click at [759, 557] on input "**********" at bounding box center [713, 576] width 639 height 39
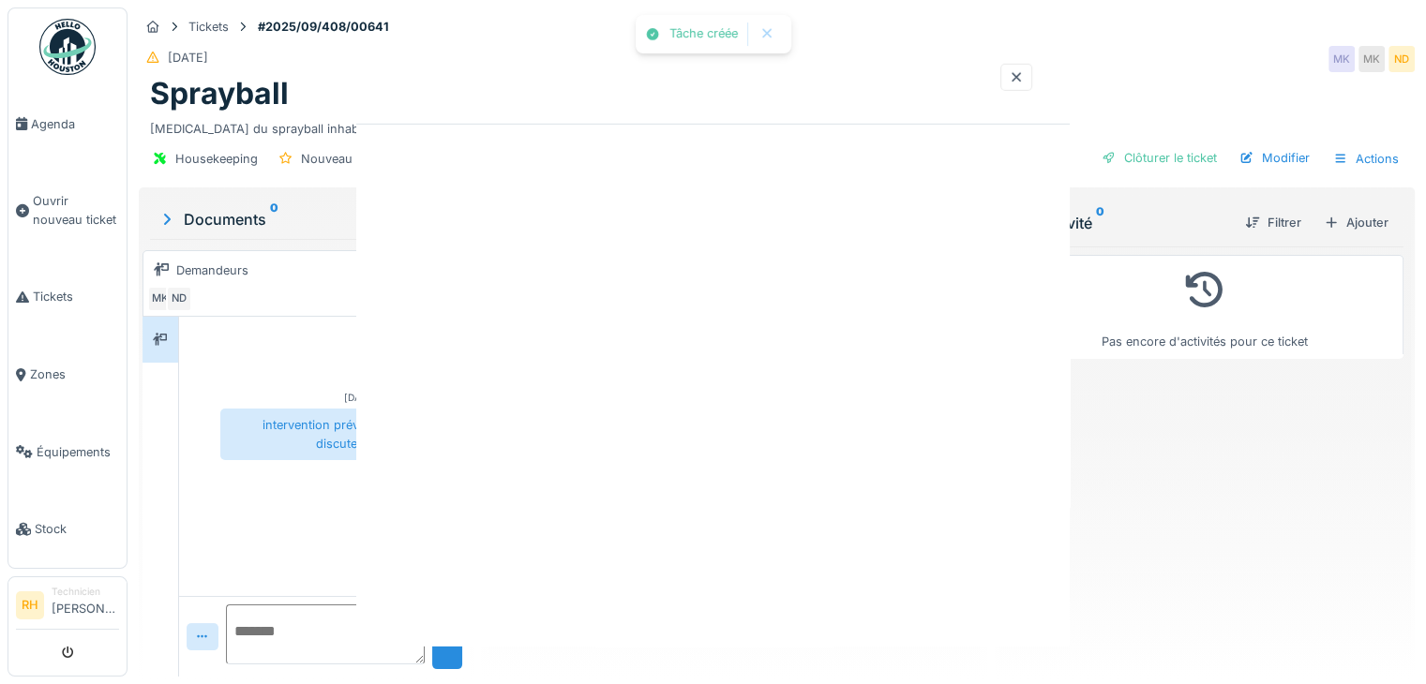
scroll to position [0, 0]
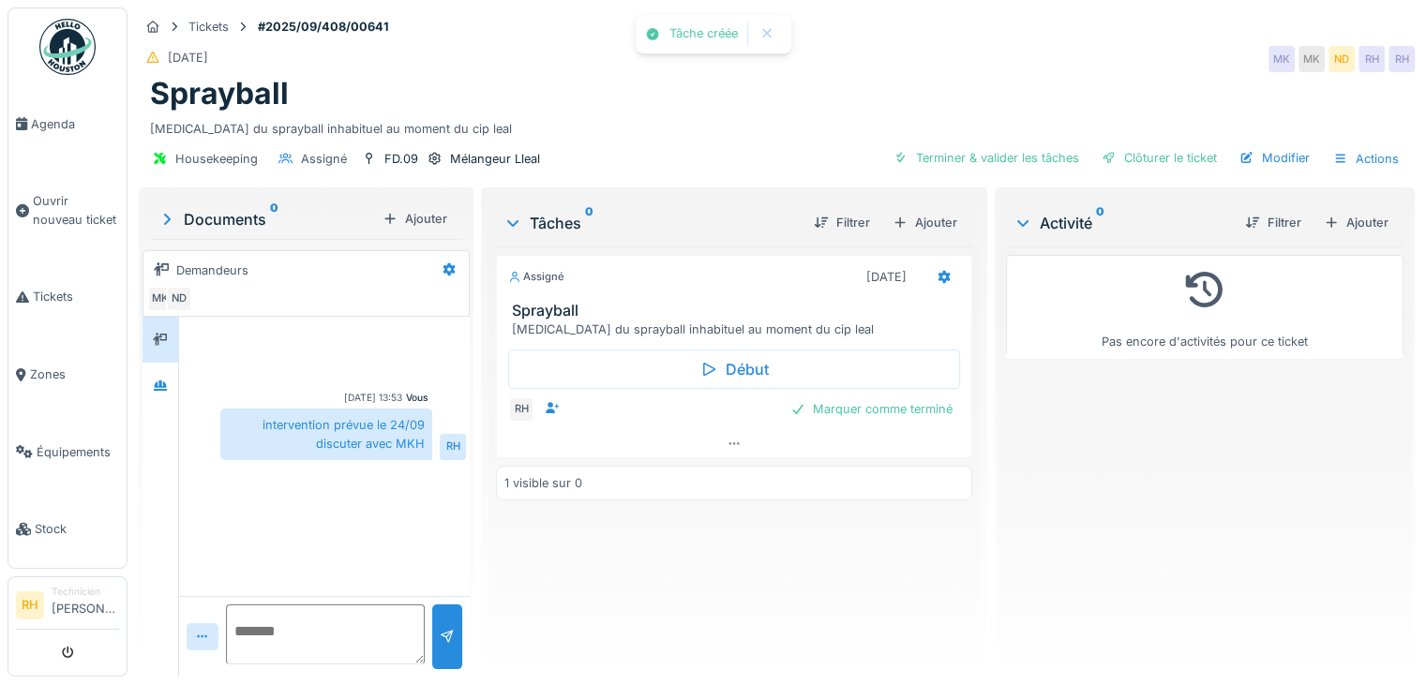
click at [729, 548] on div "Assigné 25/09/2025 Sprayball Bruit du sprayball inhabituel au moment du cip lea…" at bounding box center [734, 454] width 476 height 415
click at [938, 278] on icon at bounding box center [944, 277] width 12 height 13
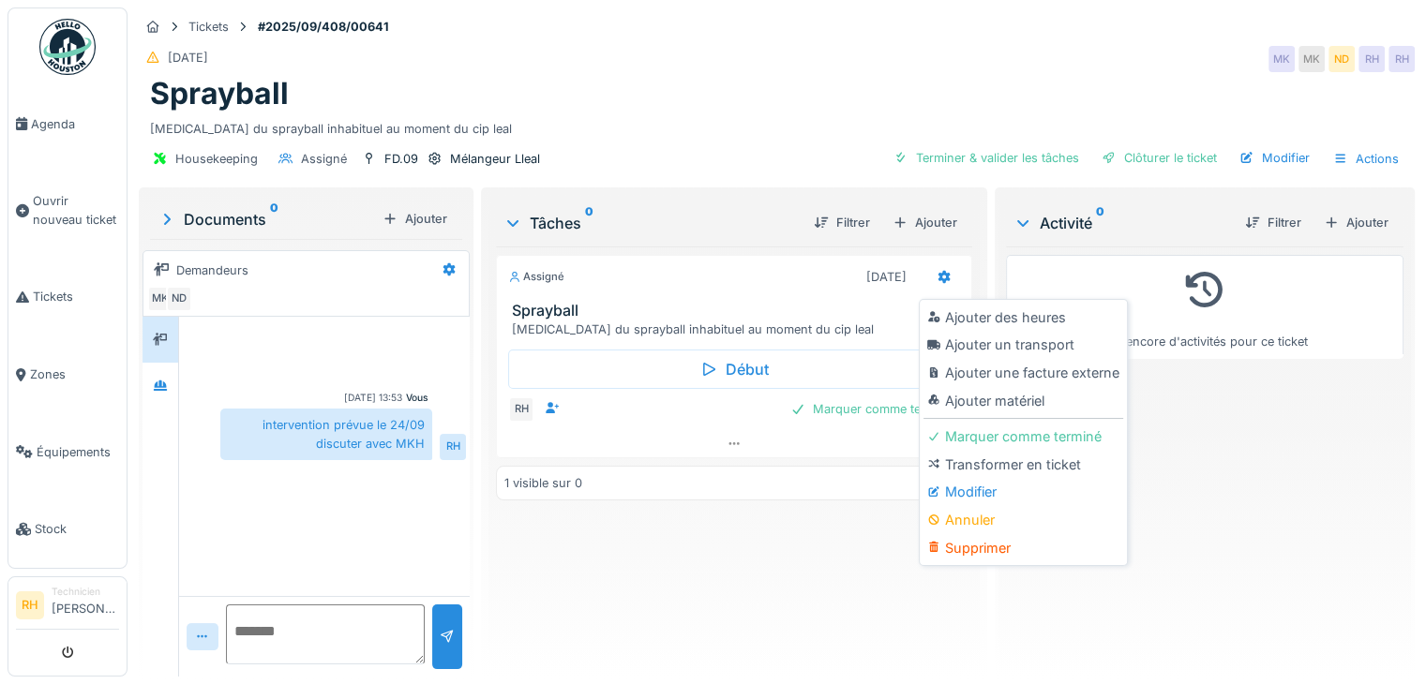
click at [944, 336] on div "Ajouter un transport" at bounding box center [1024, 345] width 200 height 28
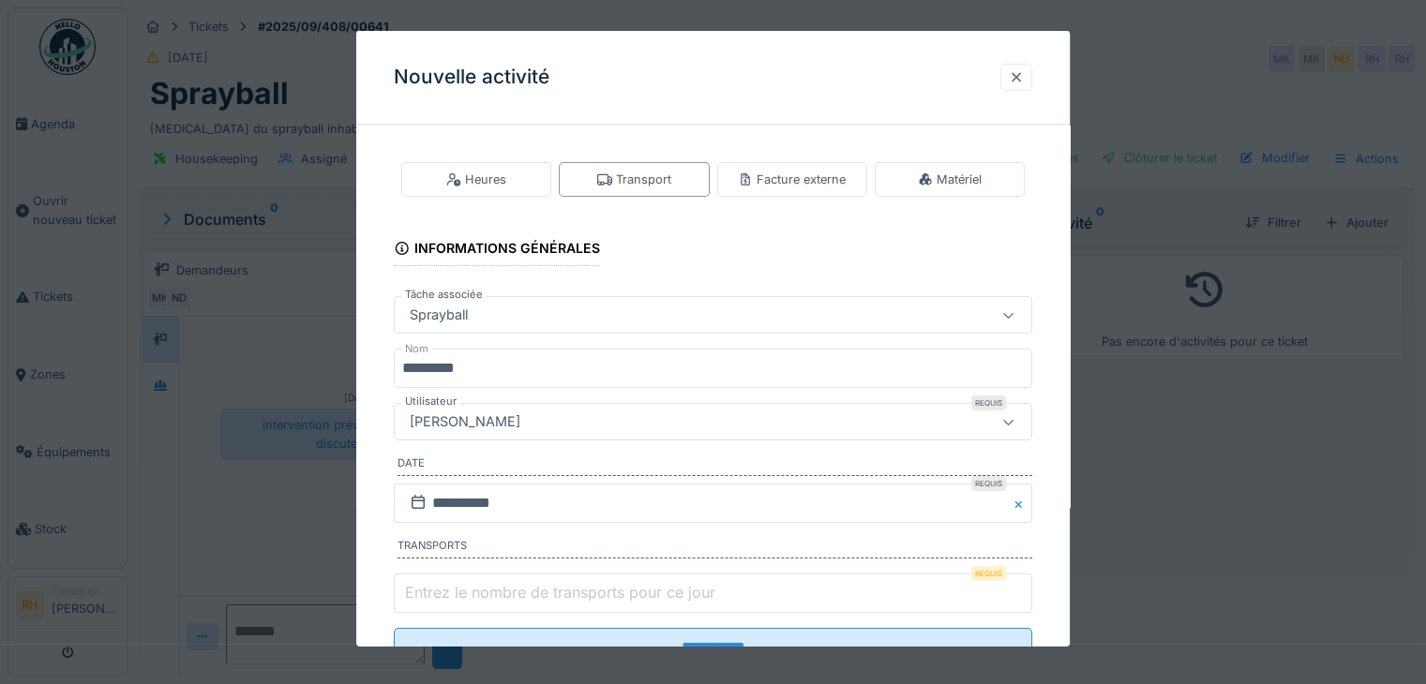
click at [1031, 75] on div at bounding box center [1016, 77] width 32 height 27
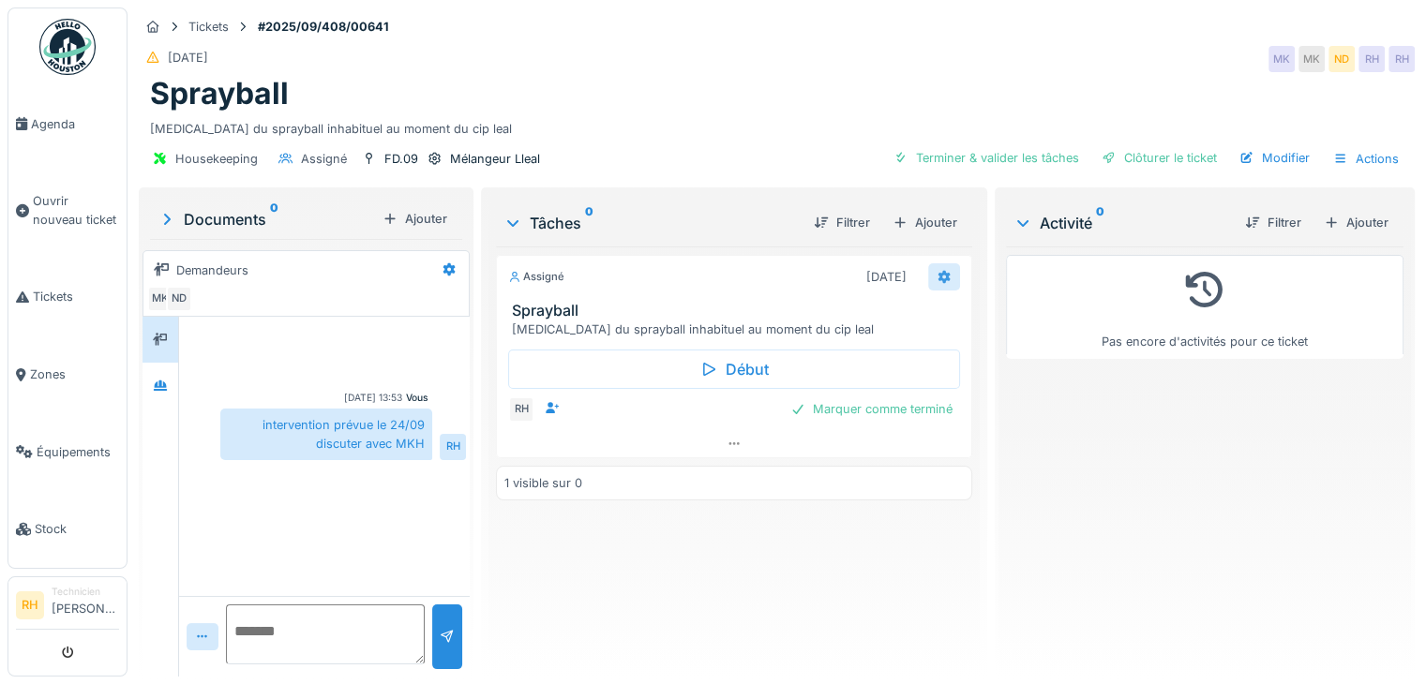
click at [944, 271] on div at bounding box center [944, 276] width 32 height 27
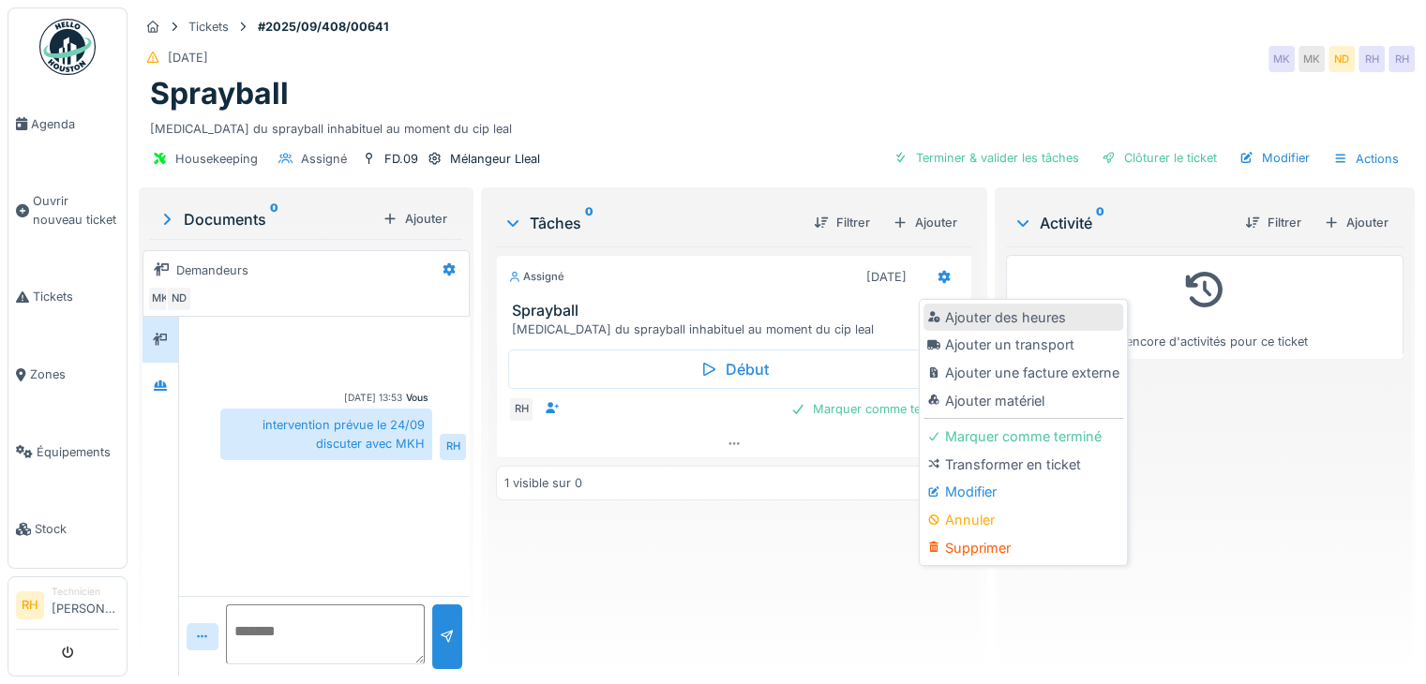
click at [960, 310] on div "Ajouter des heures" at bounding box center [1024, 318] width 200 height 28
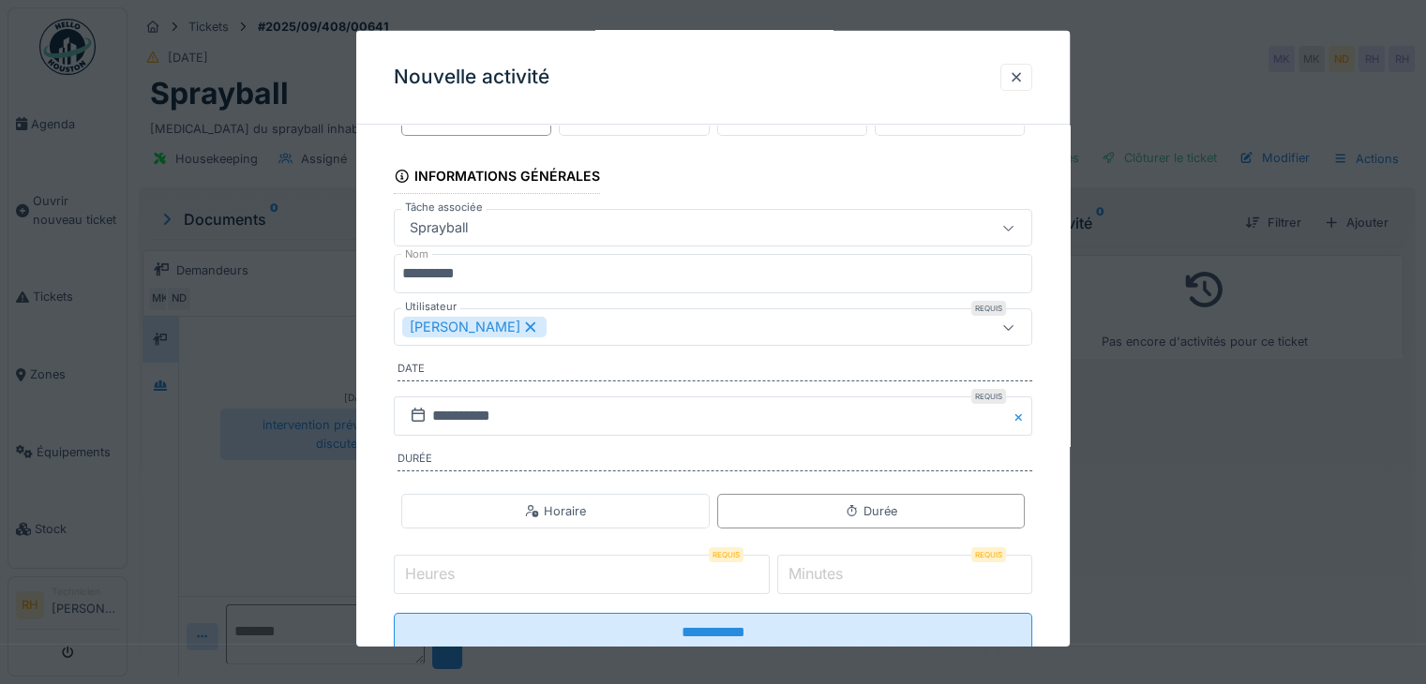
scroll to position [116, 0]
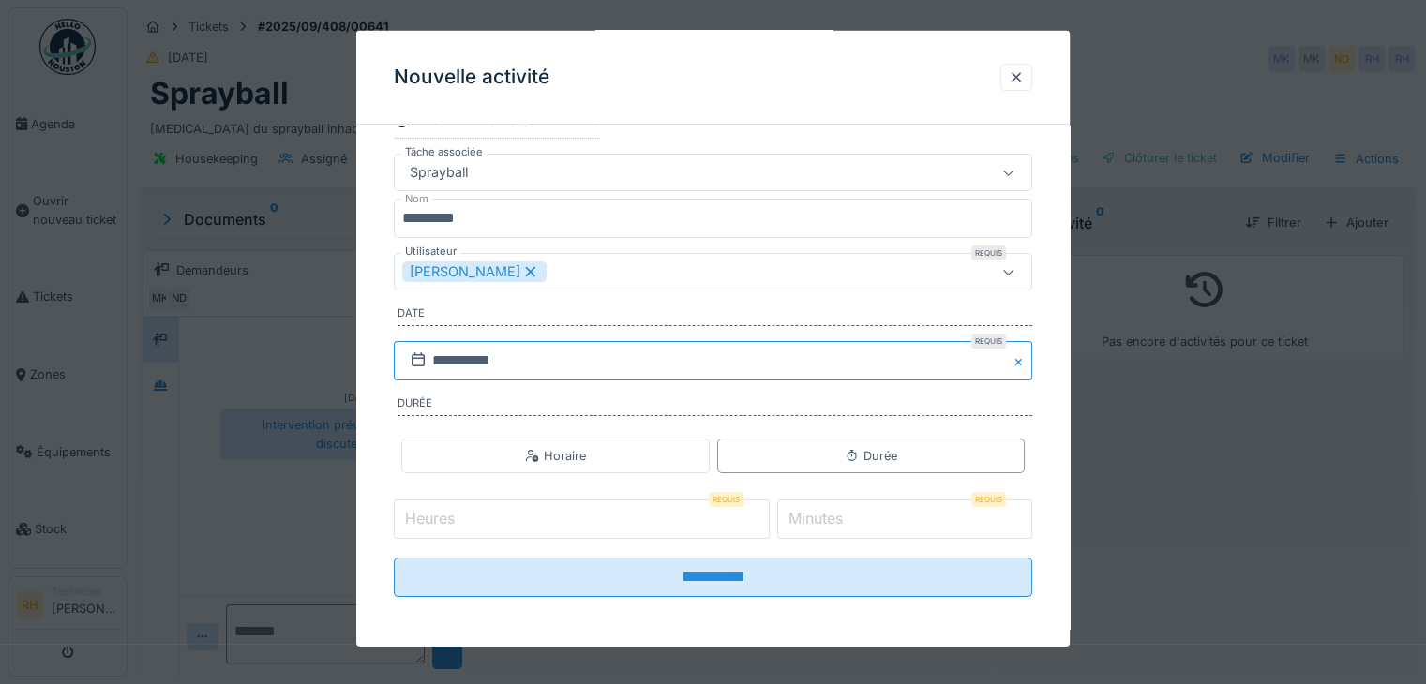
click at [548, 358] on input "**********" at bounding box center [713, 360] width 639 height 39
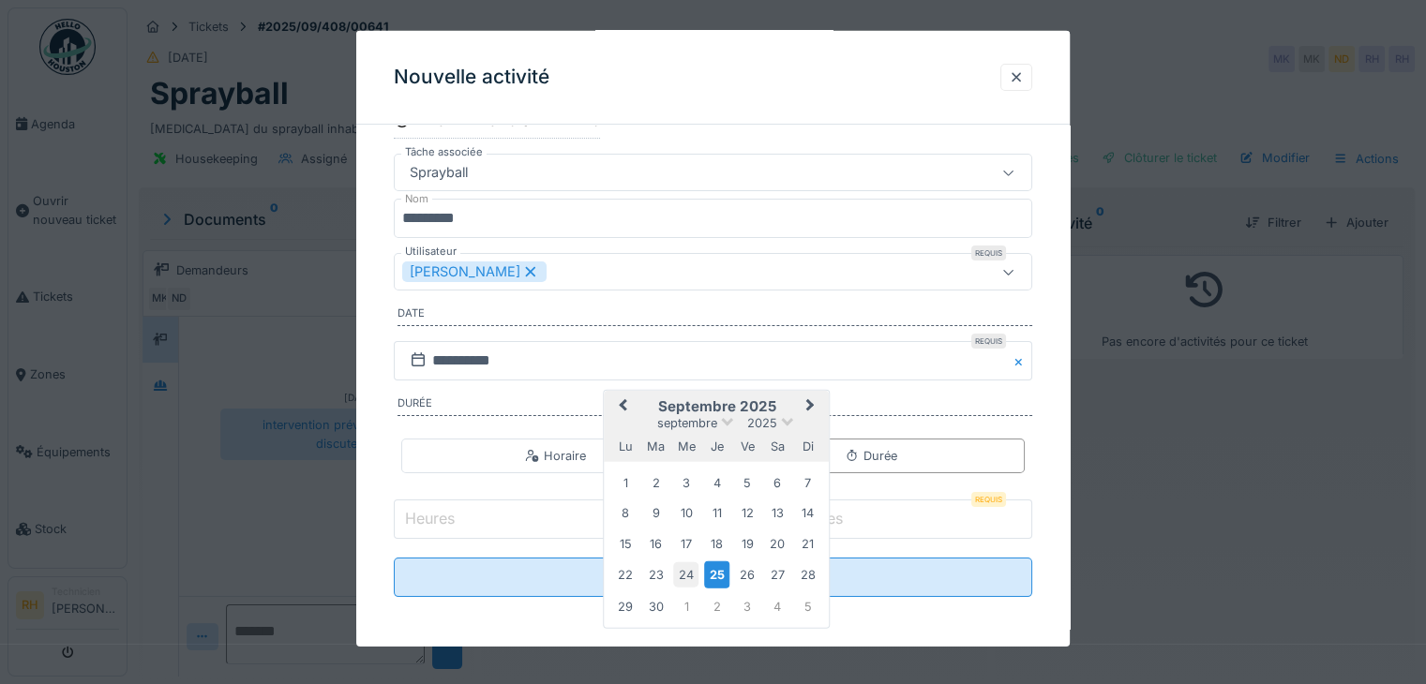
click at [693, 575] on div "24" at bounding box center [685, 575] width 25 height 25
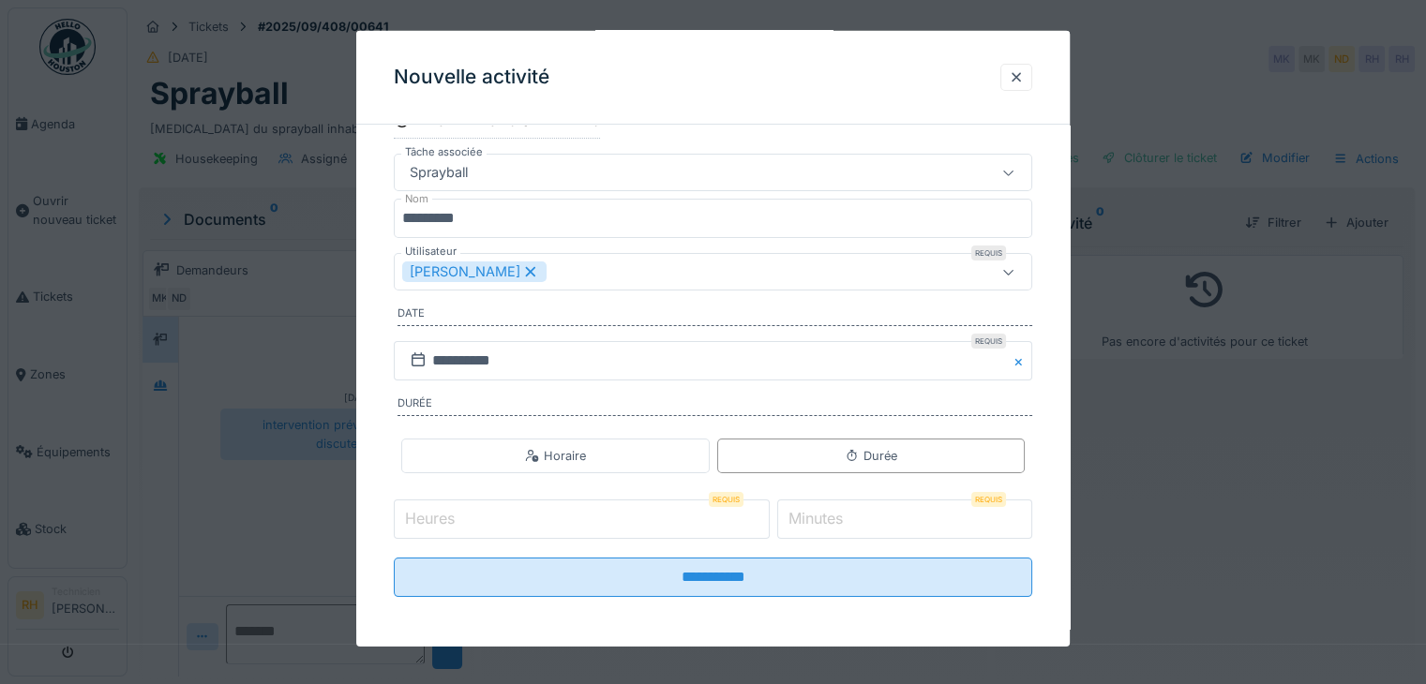
click at [705, 525] on input "Heures" at bounding box center [582, 519] width 376 height 39
type input "*"
drag, startPoint x: 799, startPoint y: 520, endPoint x: 808, endPoint y: 518, distance: 9.8
click at [805, 519] on label "Minutes" at bounding box center [816, 518] width 62 height 23
click at [805, 519] on input "*" at bounding box center [904, 519] width 255 height 39
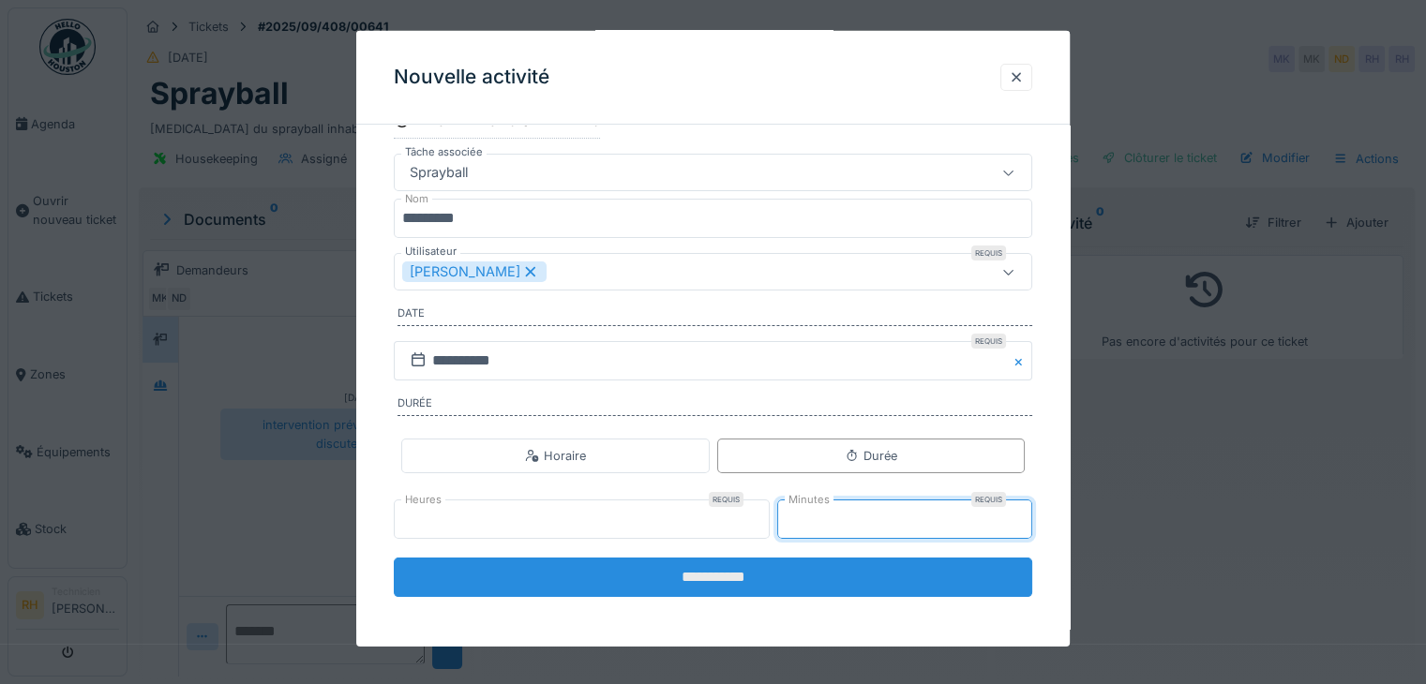
type input "**"
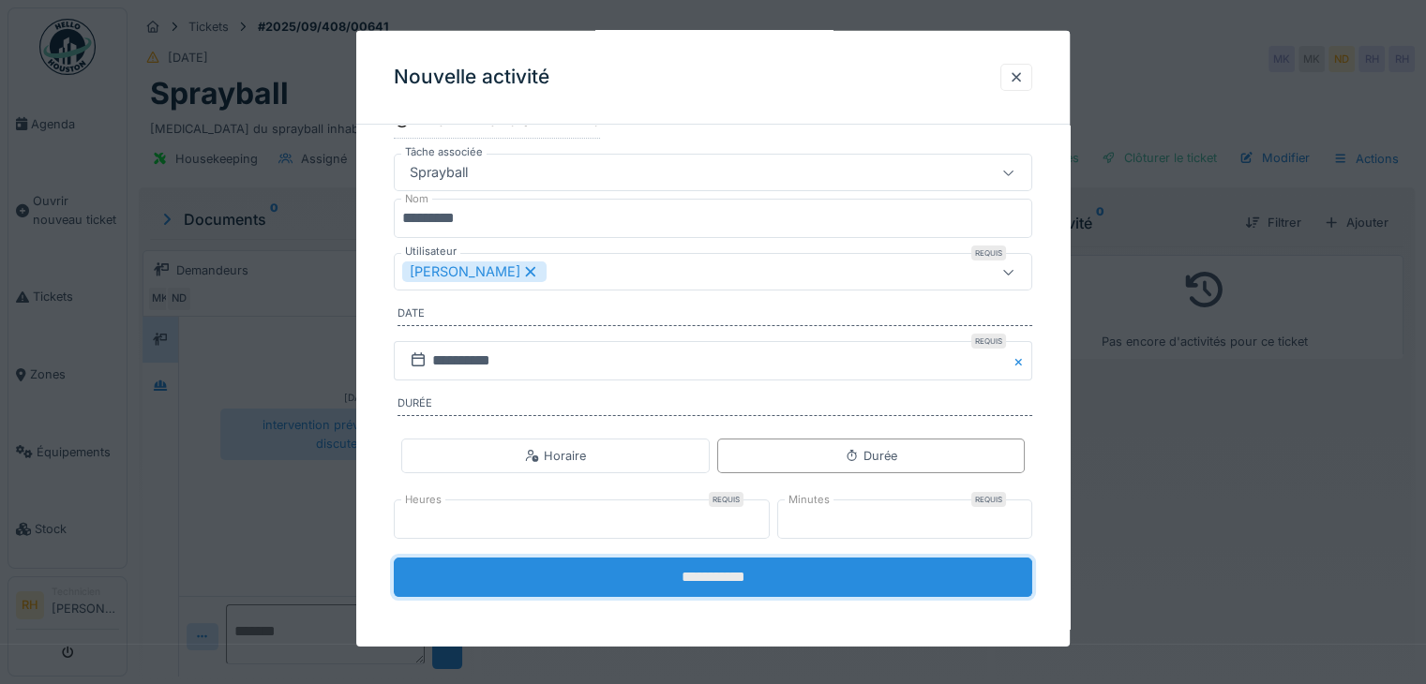
click at [810, 571] on input "**********" at bounding box center [713, 577] width 639 height 39
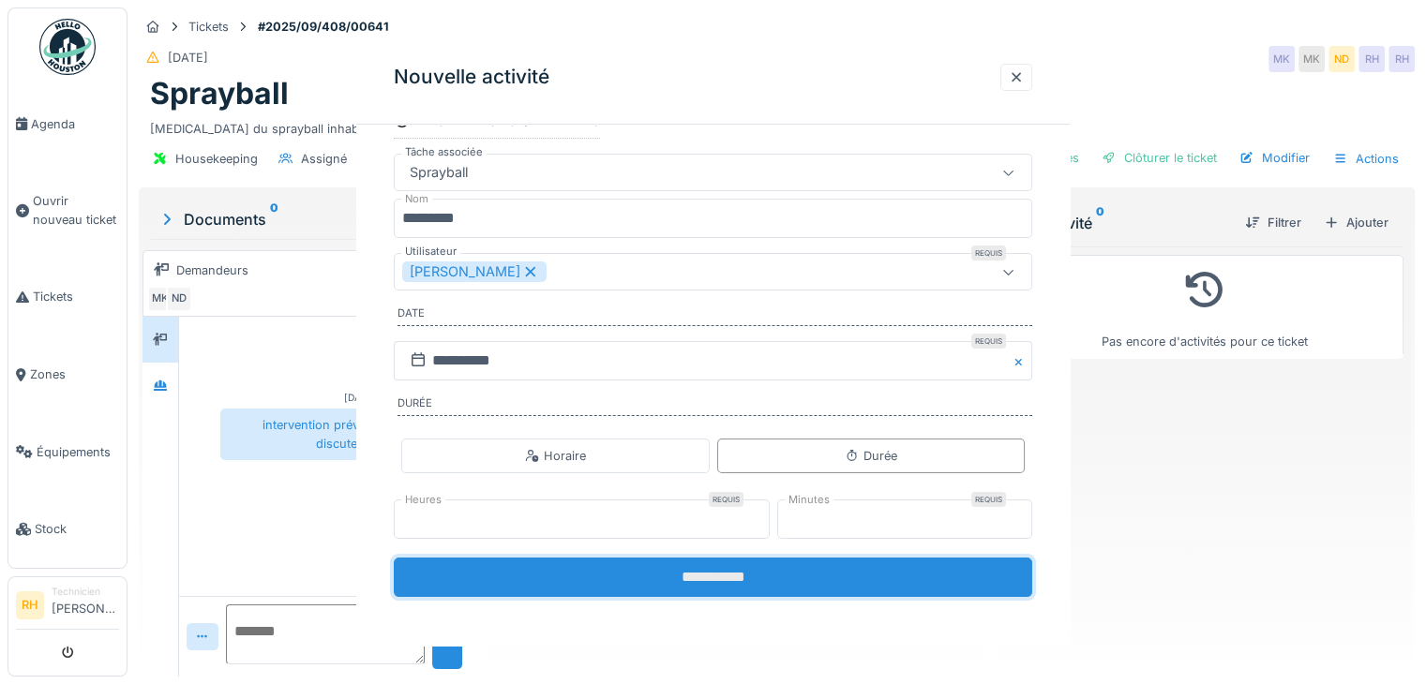
scroll to position [0, 0]
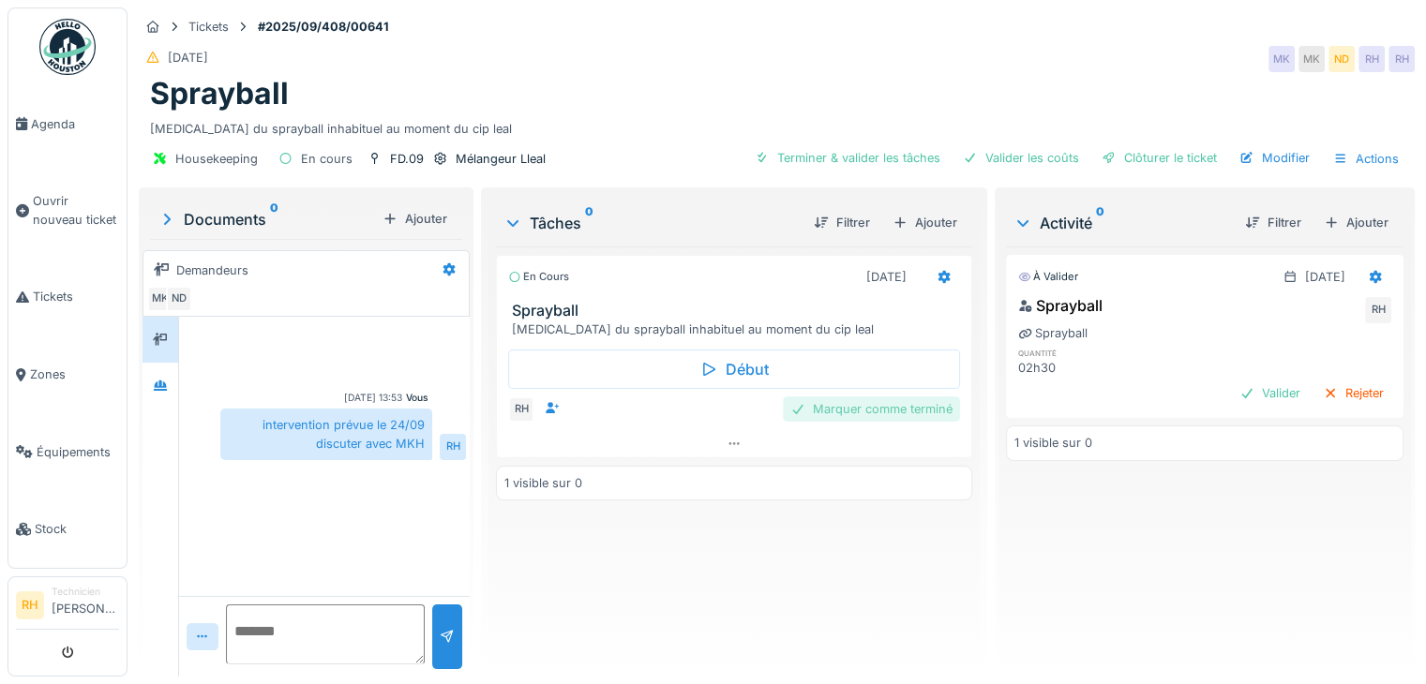
click at [883, 411] on div "Marquer comme terminé" at bounding box center [871, 409] width 177 height 25
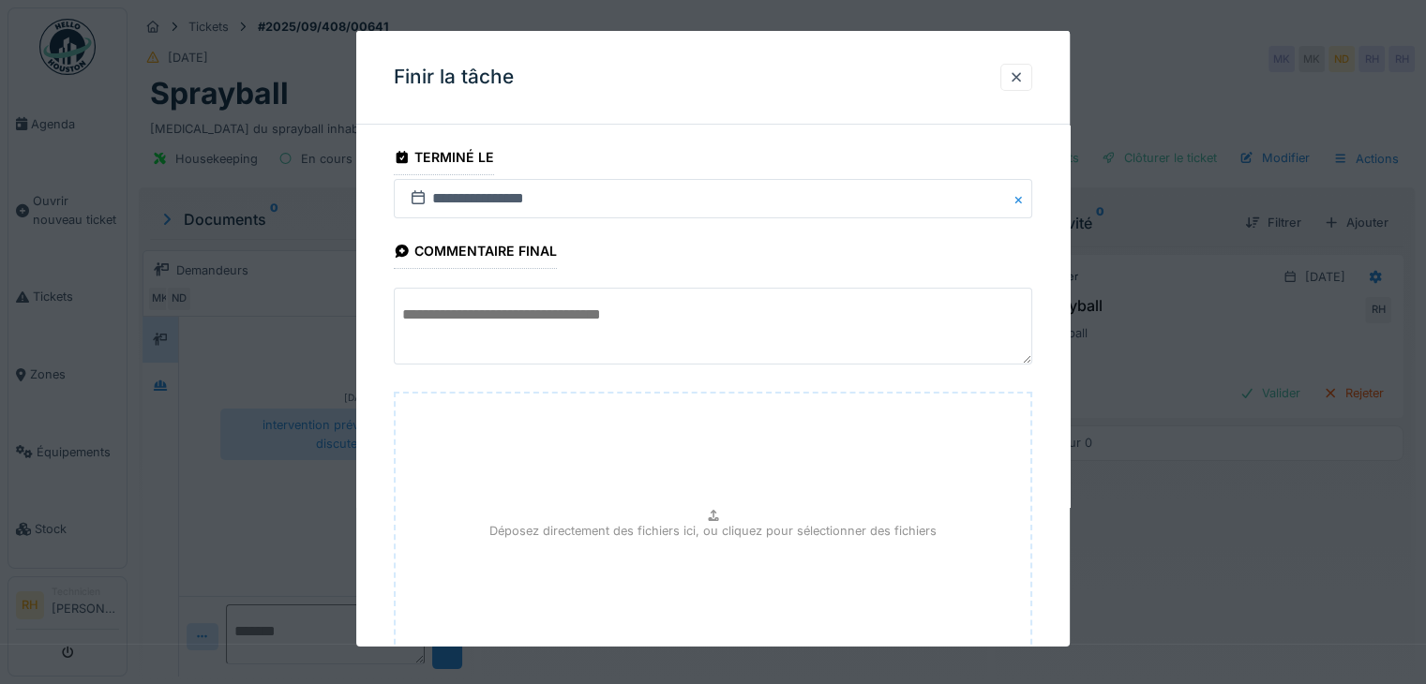
click at [675, 318] on textarea at bounding box center [713, 326] width 639 height 77
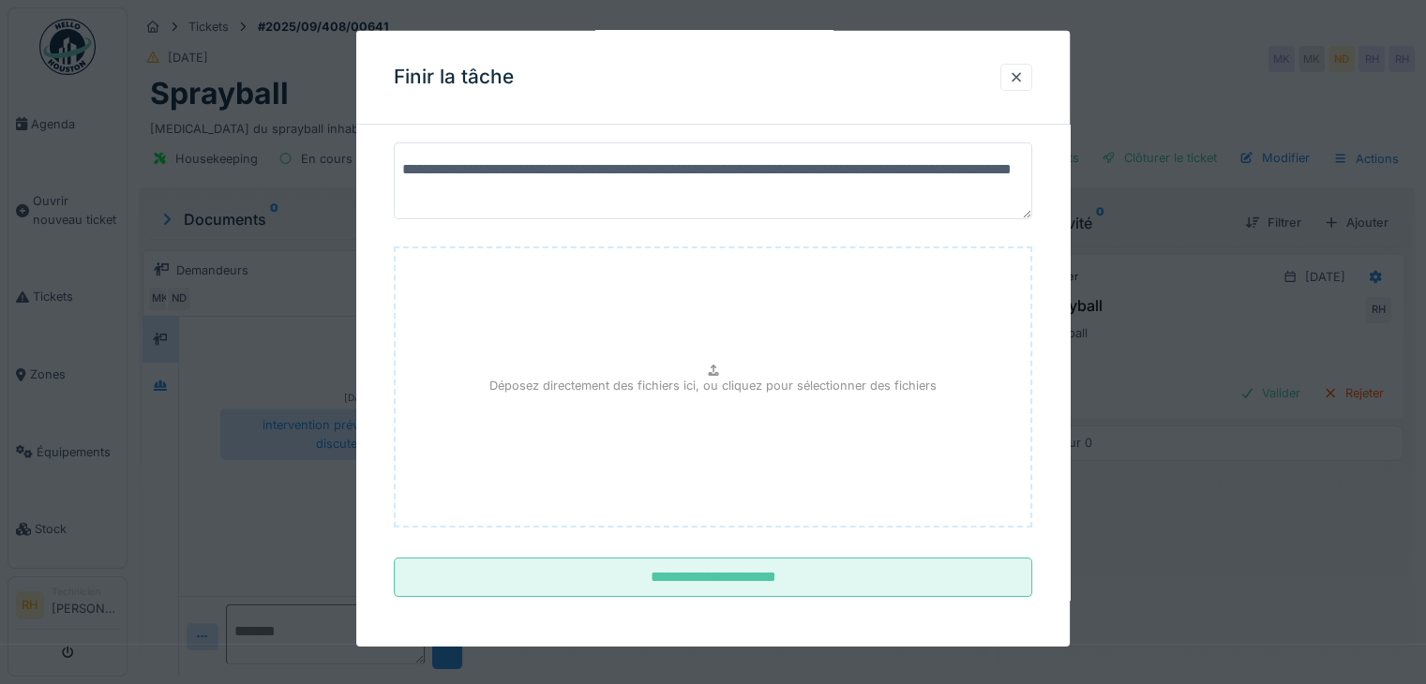
scroll to position [146, 0]
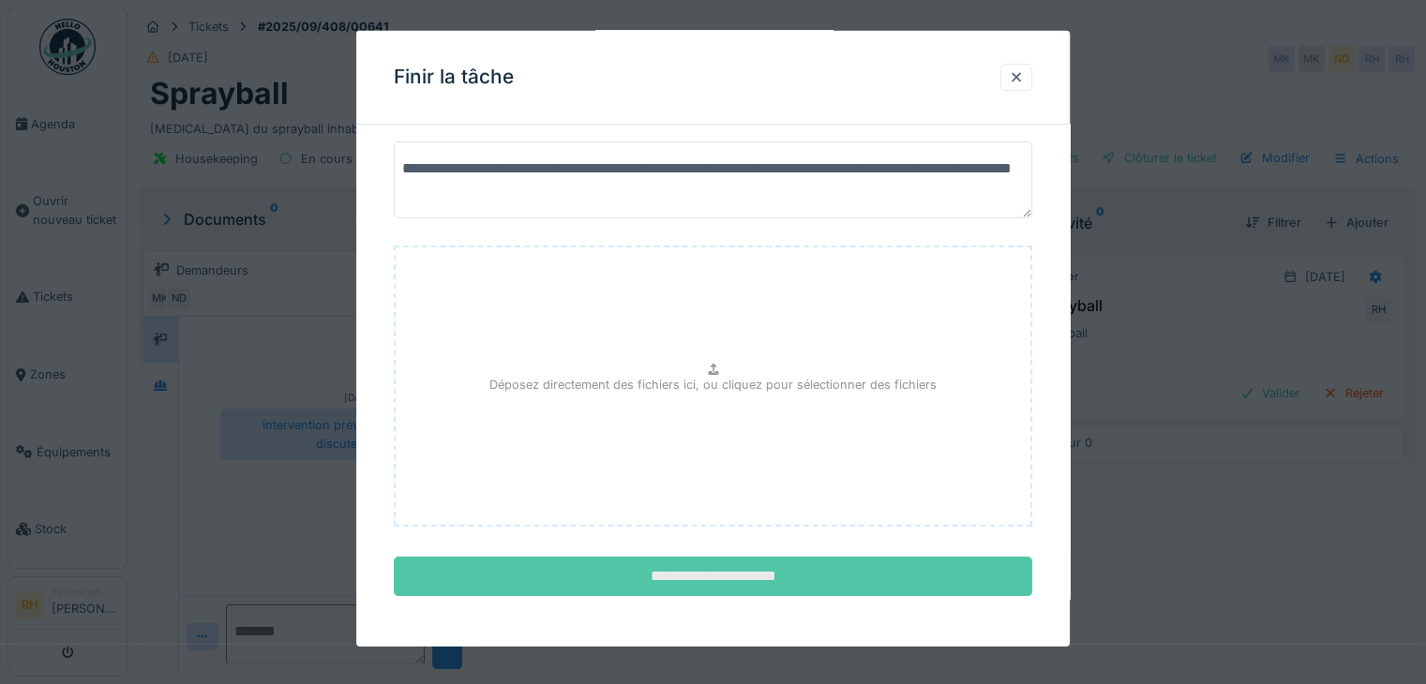
type textarea "**********"
click at [748, 578] on input "**********" at bounding box center [713, 576] width 639 height 39
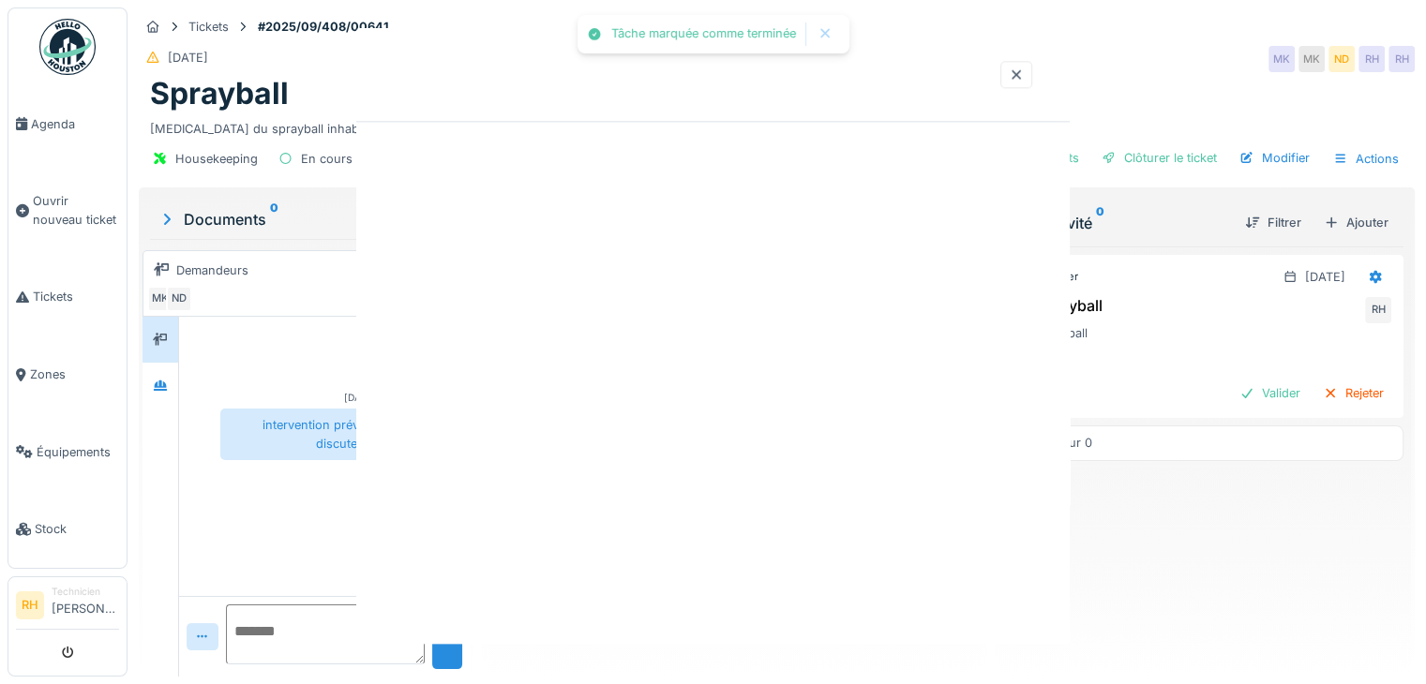
scroll to position [0, 0]
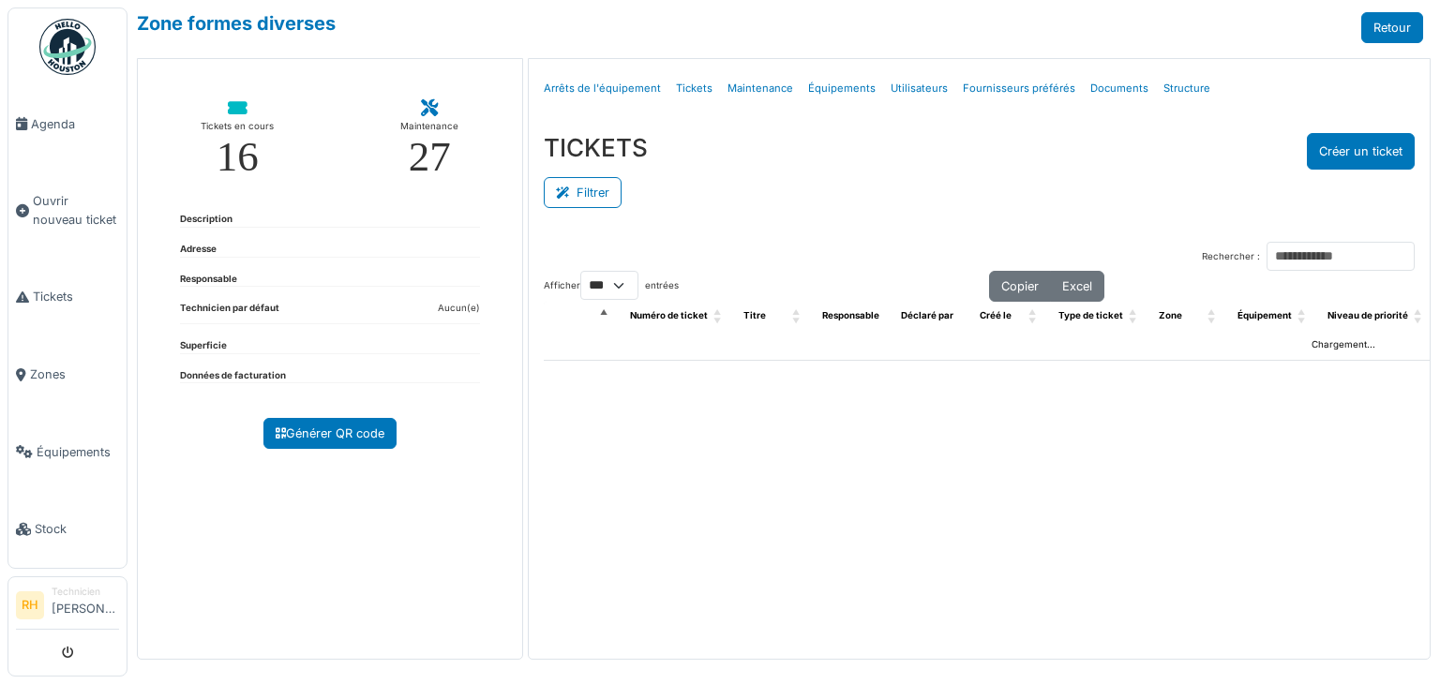
select select "***"
click at [611, 188] on button "Filtrer" at bounding box center [583, 192] width 78 height 31
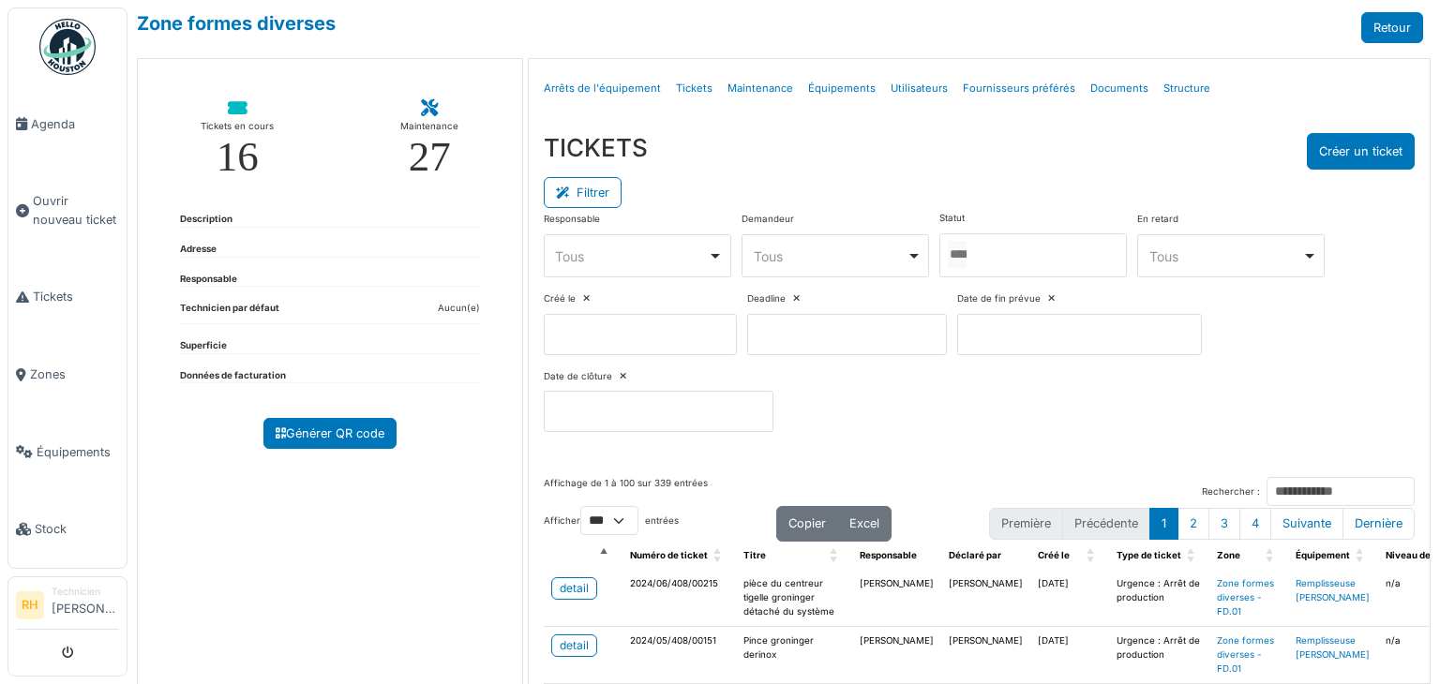
click at [1013, 255] on div at bounding box center [1034, 255] width 188 height 44
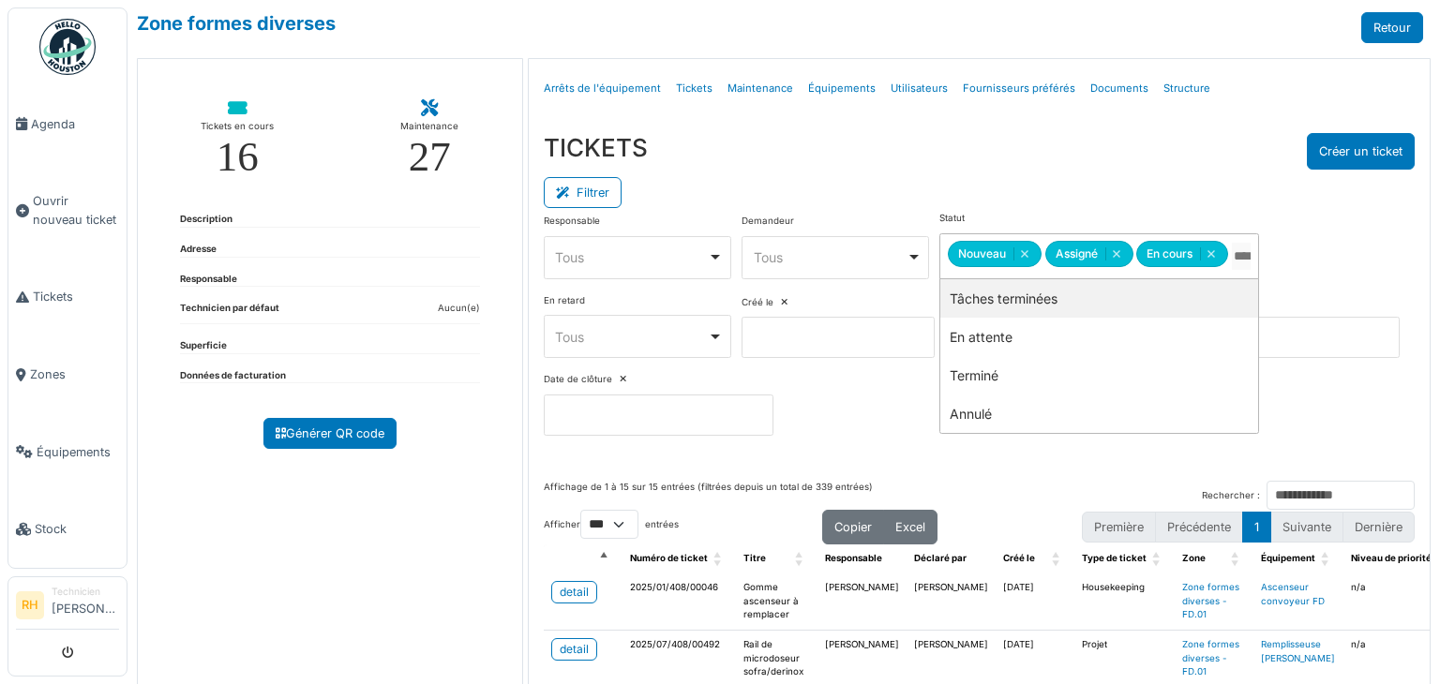
drag, startPoint x: 998, startPoint y: 290, endPoint x: 987, endPoint y: 210, distance: 80.4
click at [992, 160] on div "TICKETS Créer un ticket" at bounding box center [979, 151] width 871 height 37
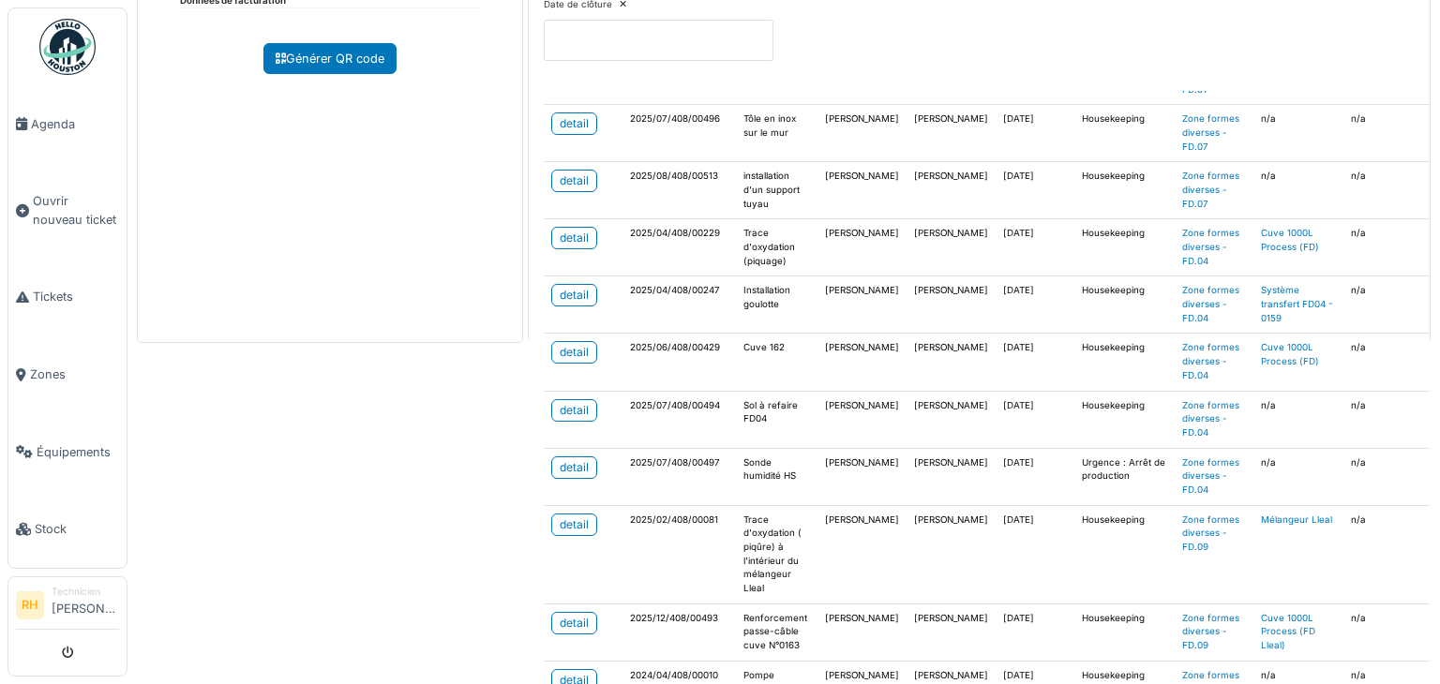
scroll to position [375, 0]
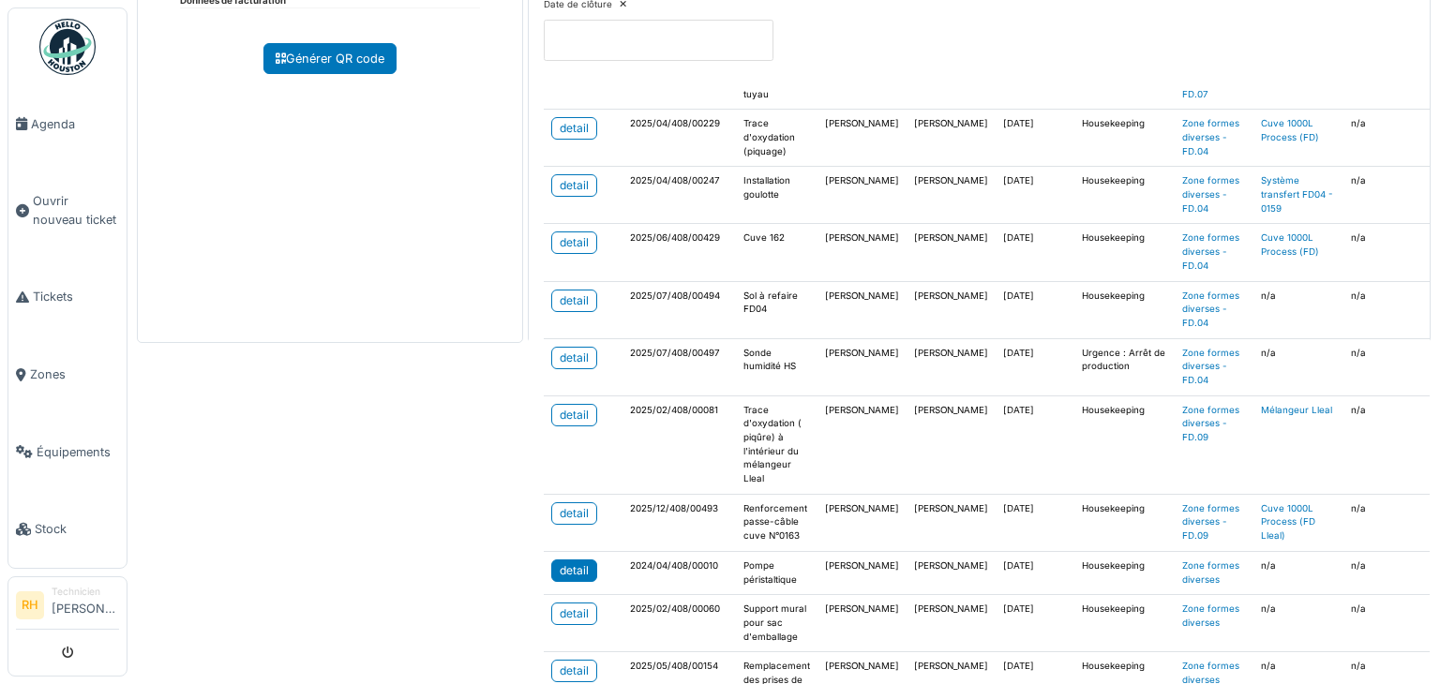
click at [563, 569] on div "detail" at bounding box center [574, 571] width 29 height 17
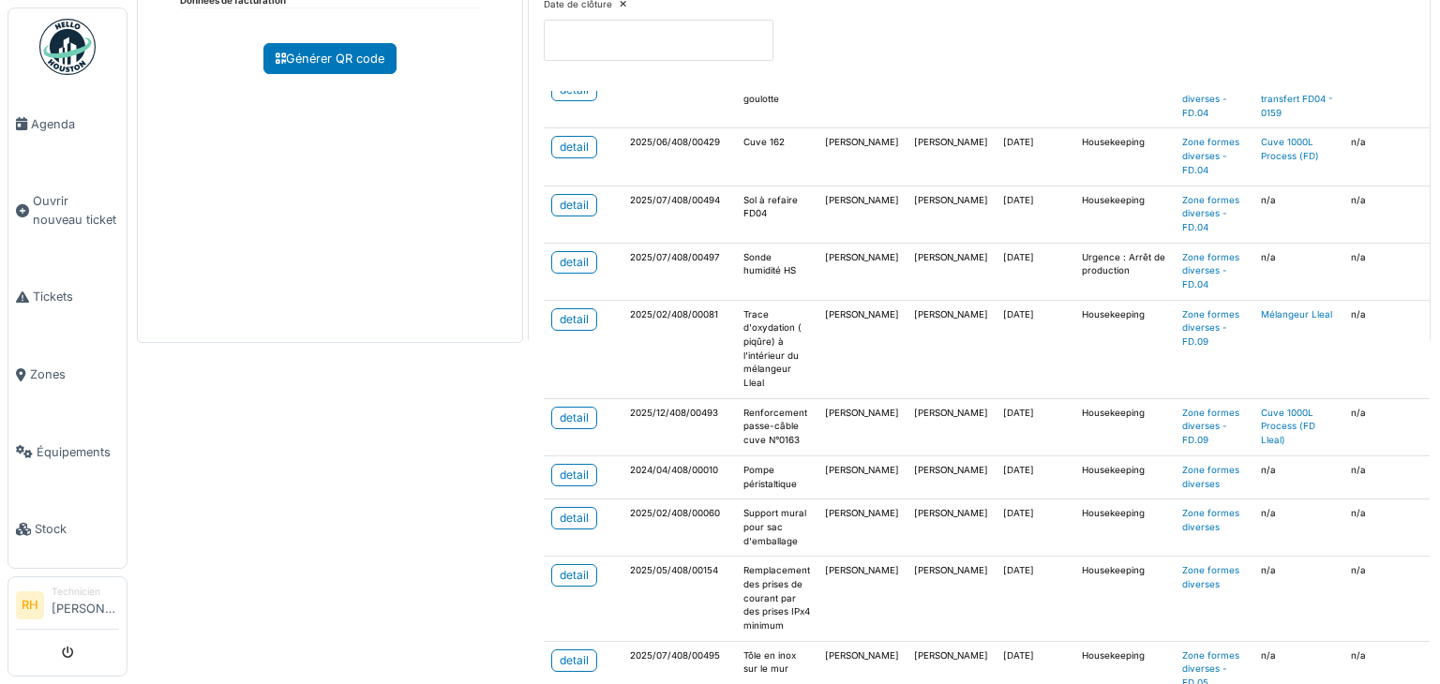
scroll to position [480, 0]
click at [435, 522] on div "Zone formes diverses Retour Tickets en cours 16 Maintenance 27 Description Adre…" at bounding box center [784, 342] width 1313 height 684
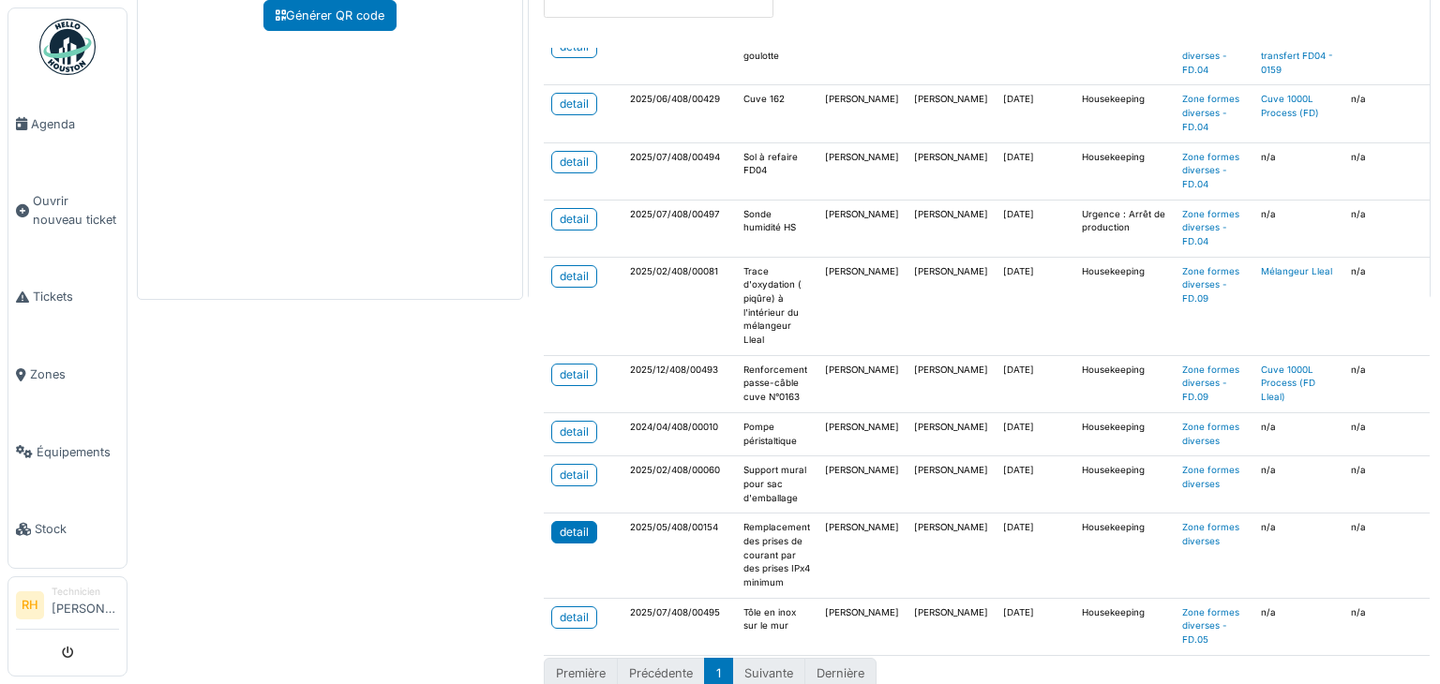
scroll to position [438, 0]
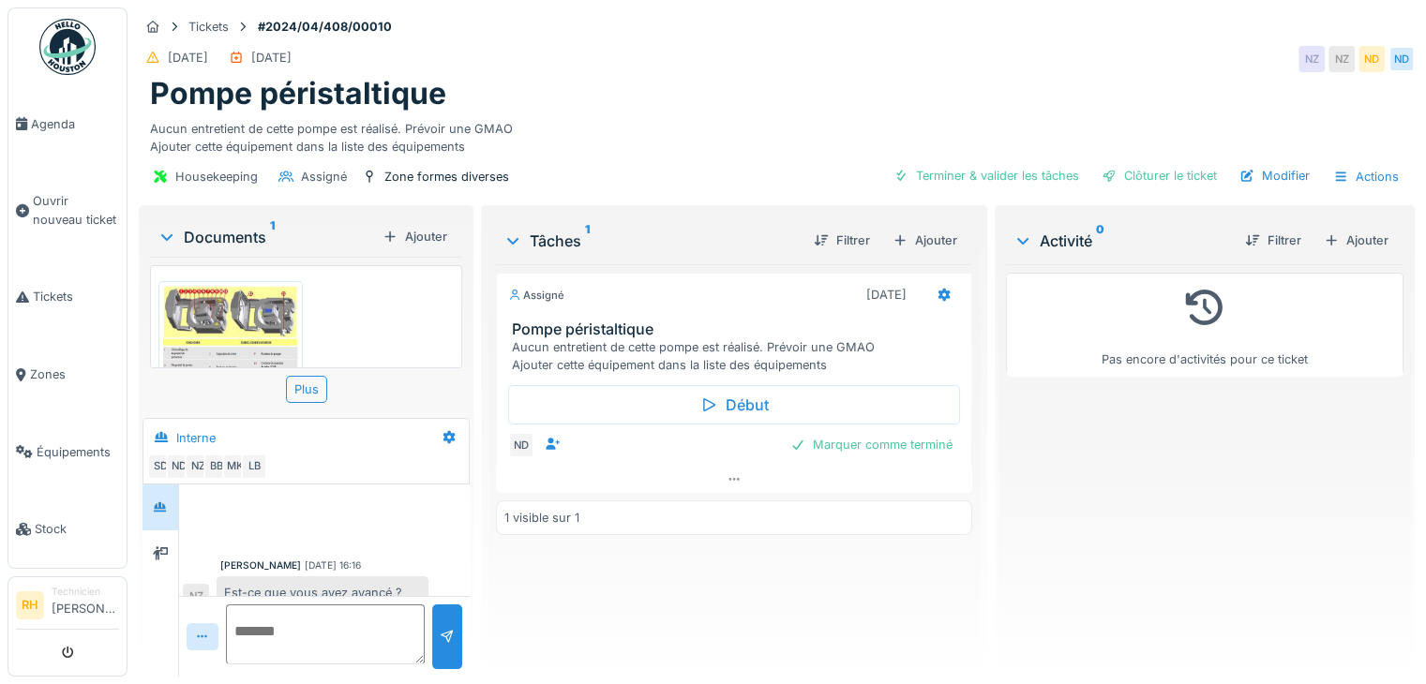
scroll to position [814, 0]
